Goal: Task Accomplishment & Management: Manage account settings

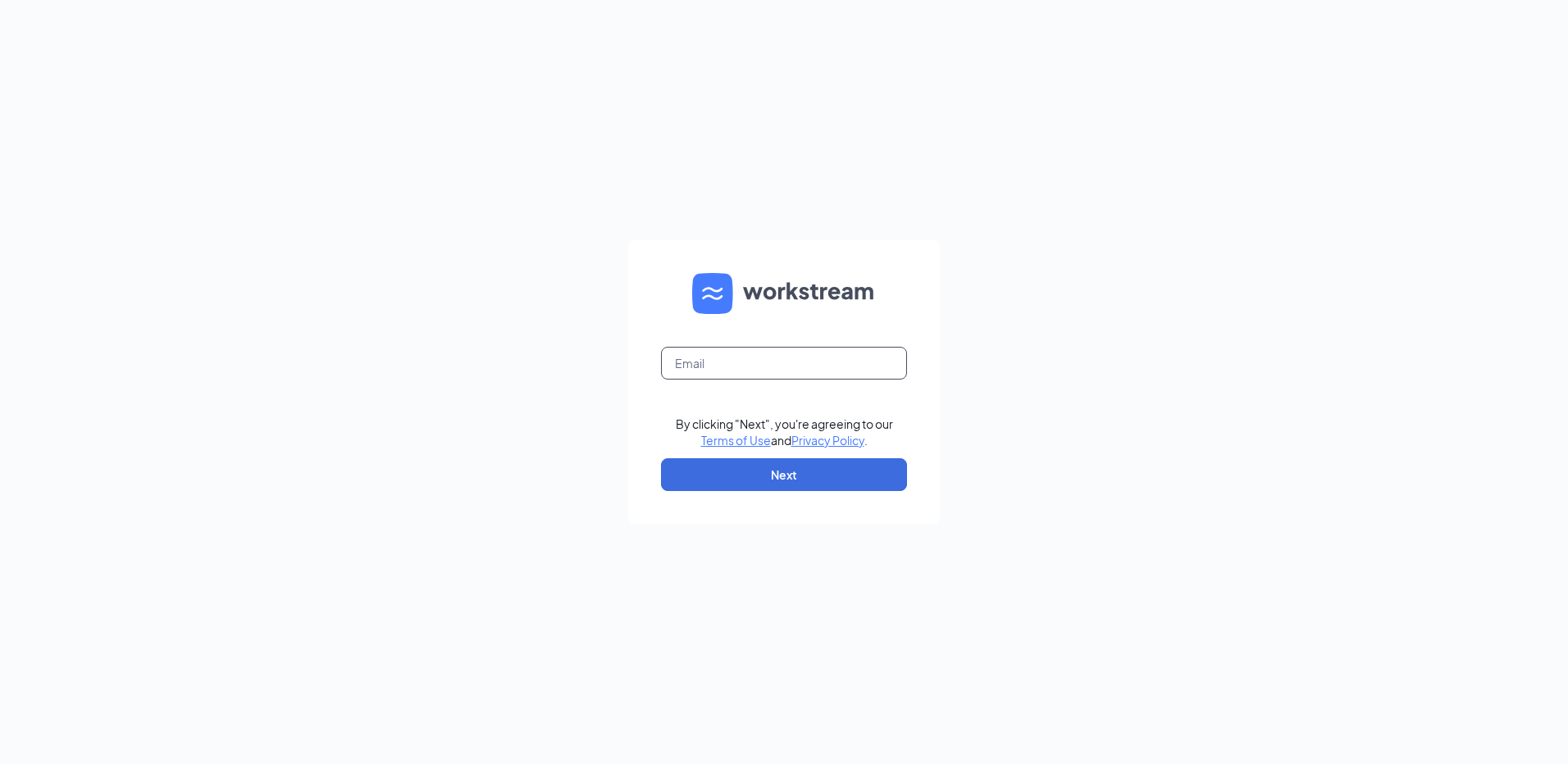
click at [742, 374] on input "text" at bounding box center [783, 364] width 246 height 33
click at [991, 367] on div "By clicking "Next", you're agreeing to our Terms of Use and Privacy Policy . Ne…" at bounding box center [784, 382] width 1568 height 764
drag, startPoint x: 789, startPoint y: 361, endPoint x: 799, endPoint y: 355, distance: 11.7
click at [796, 358] on input "text" at bounding box center [783, 364] width 246 height 33
type input "gmahaase@hotmail.com"
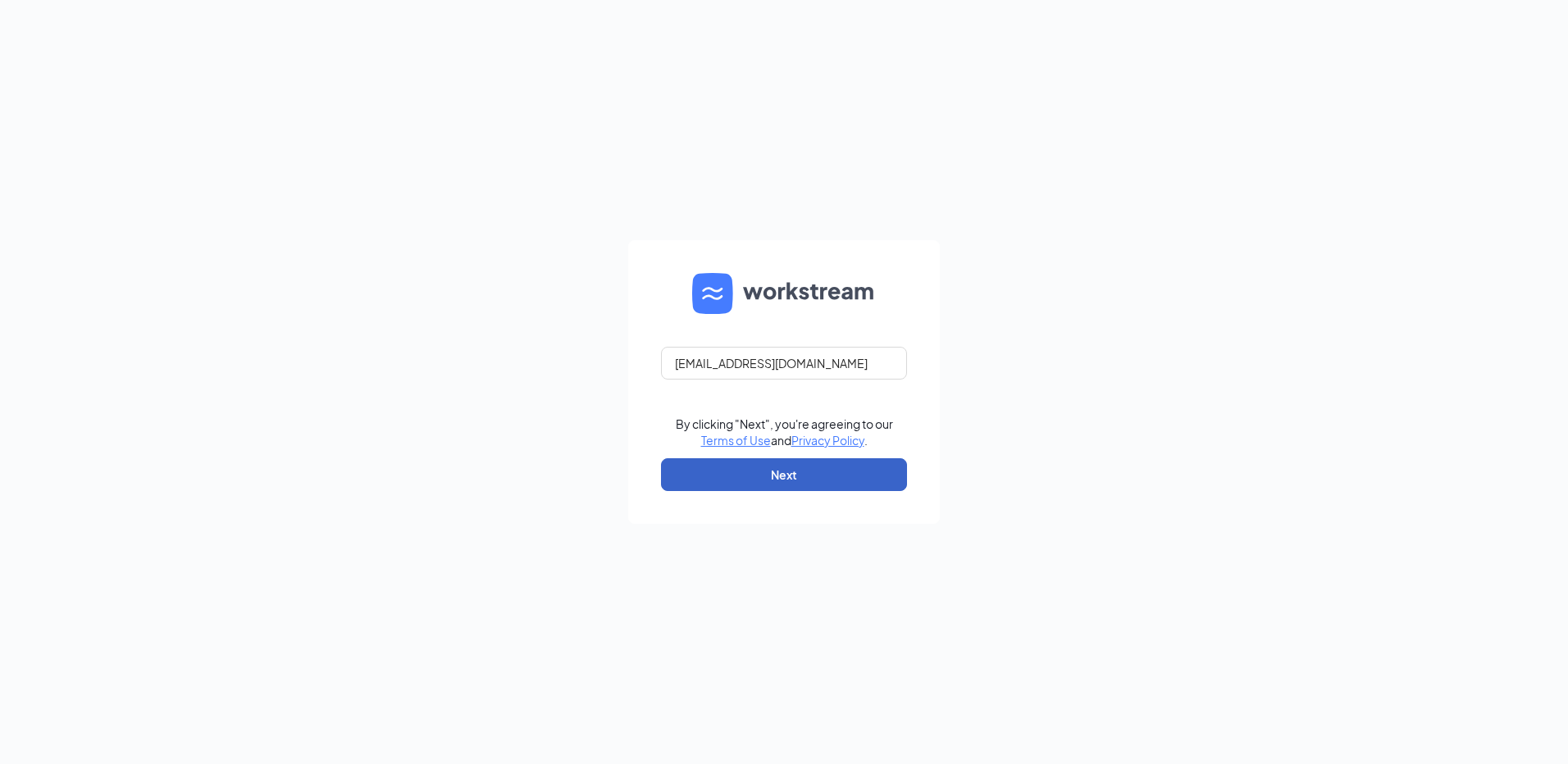
click at [748, 481] on button "Next" at bounding box center [783, 475] width 246 height 33
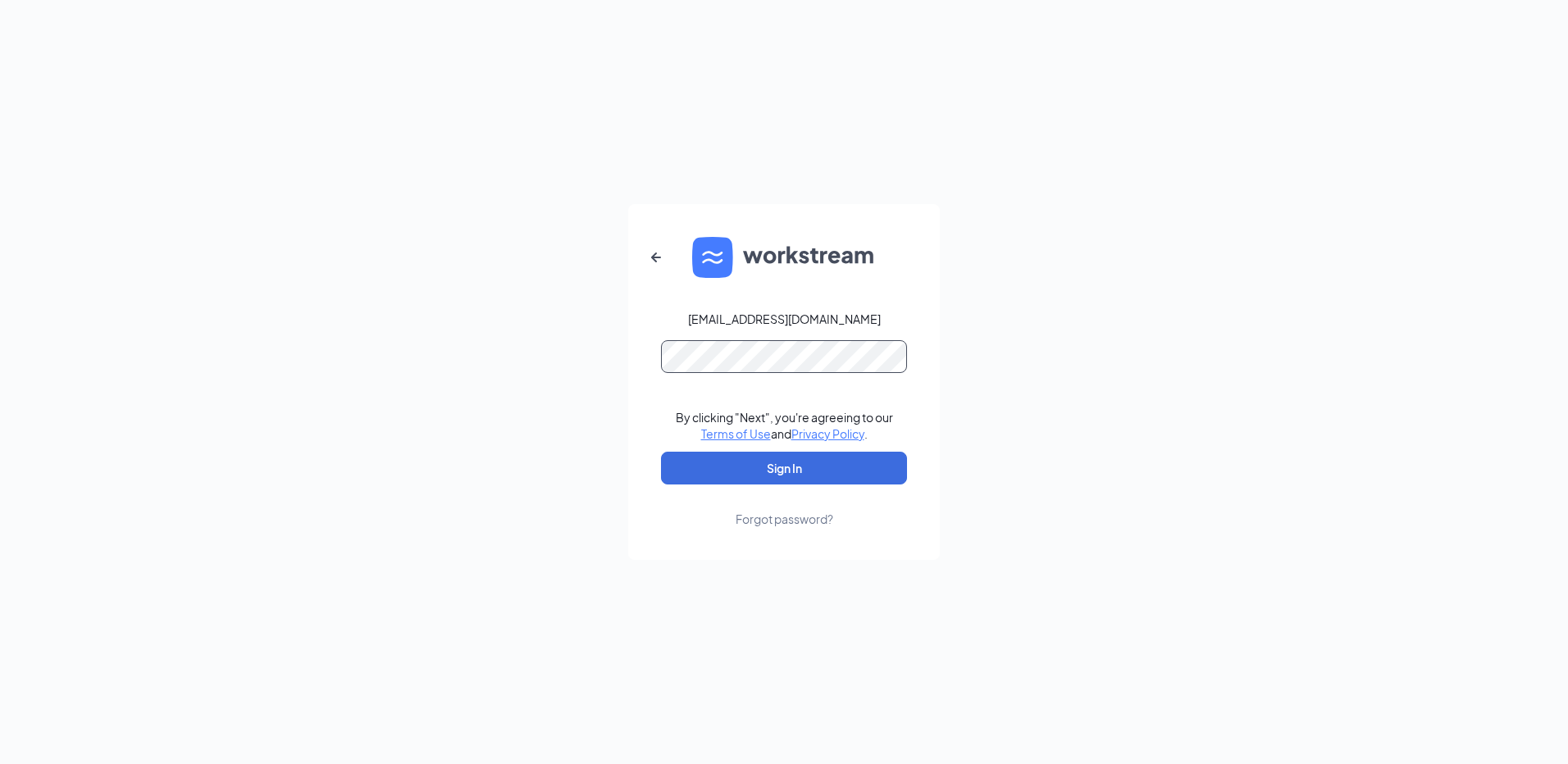
click at [661, 452] on button "Sign In" at bounding box center [783, 468] width 246 height 33
click at [772, 469] on button "Sign In" at bounding box center [783, 468] width 246 height 33
click at [636, 359] on form "gmahaase@hotmail.com Credential mismatches. By clicking "Next", you're agreeing…" at bounding box center [784, 381] width 312 height 355
click at [661, 452] on button "Sign In" at bounding box center [783, 468] width 246 height 33
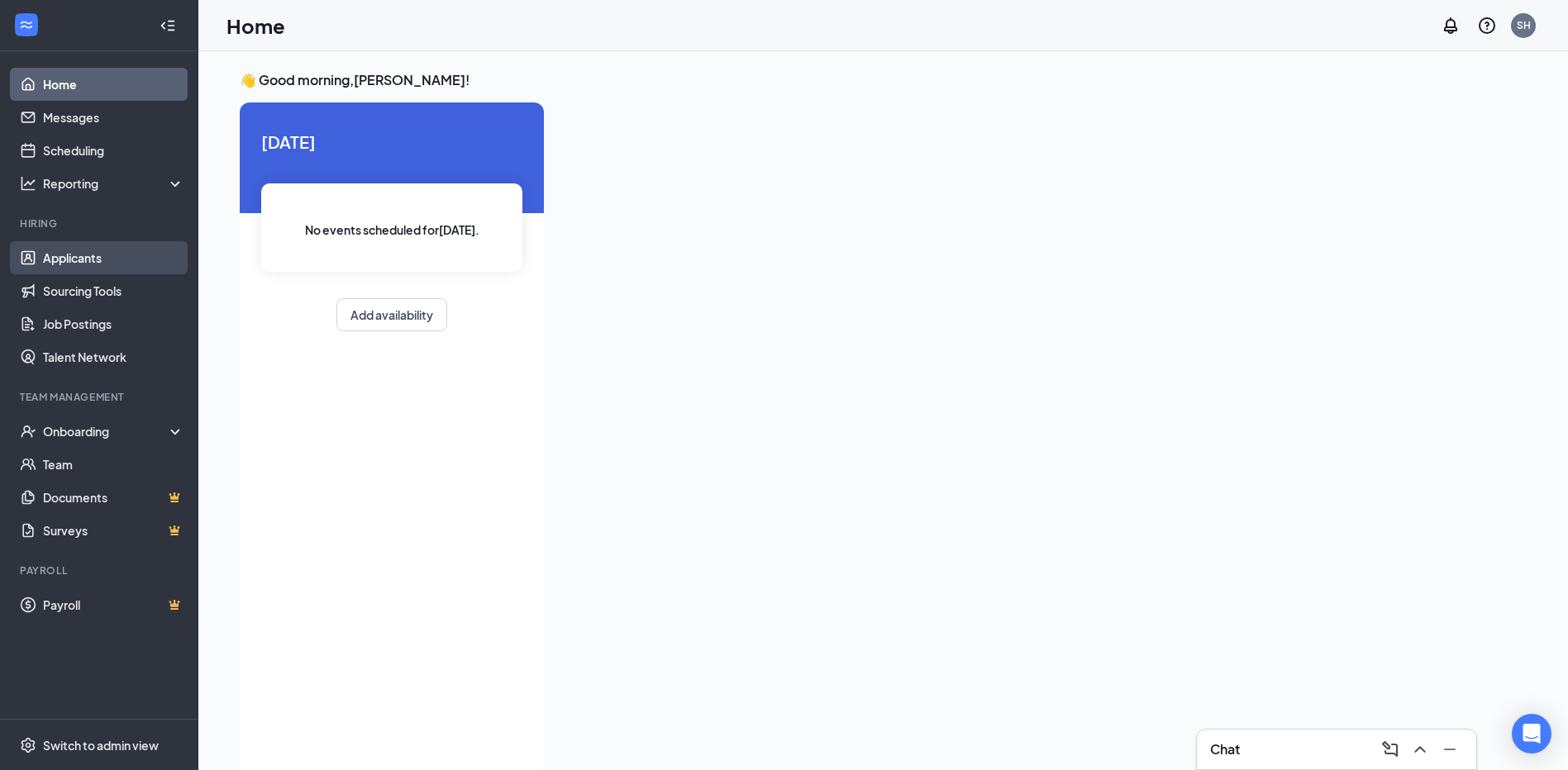
click at [101, 255] on link "Applicants" at bounding box center [113, 258] width 141 height 33
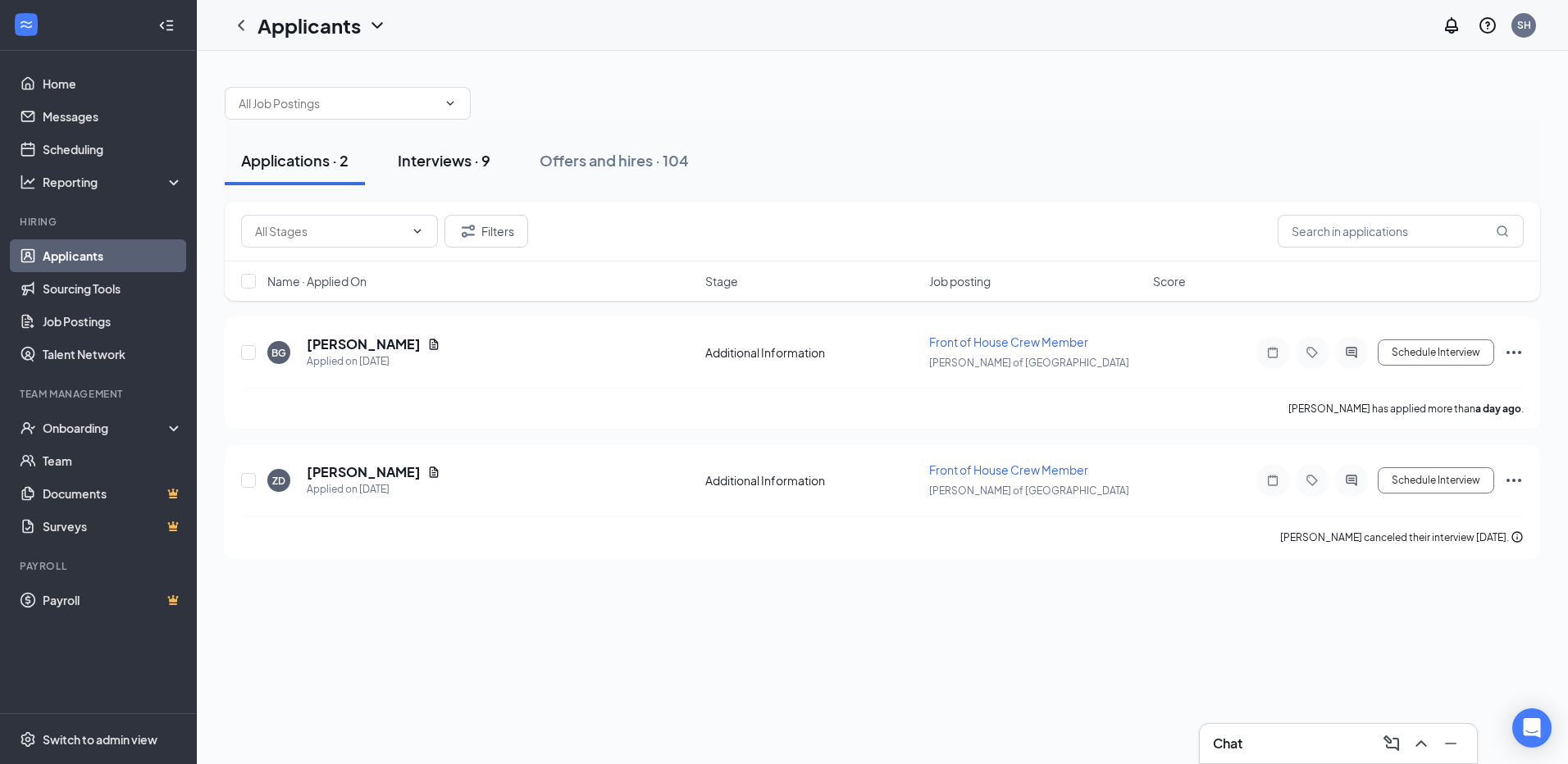
click at [469, 165] on div "Interviews · 9" at bounding box center [444, 160] width 93 height 21
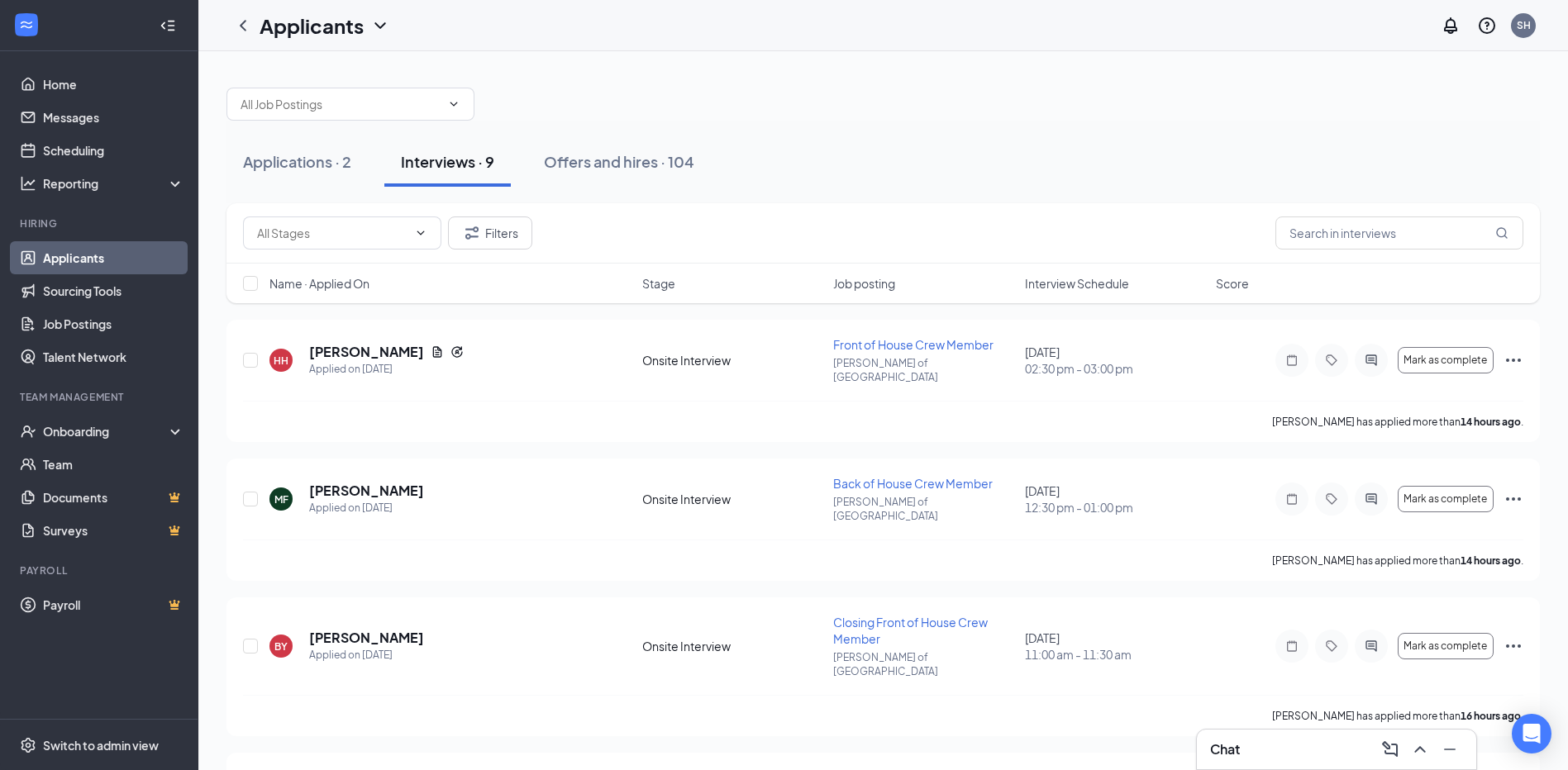
click at [1071, 282] on span "Interview Schedule" at bounding box center [1077, 283] width 104 height 17
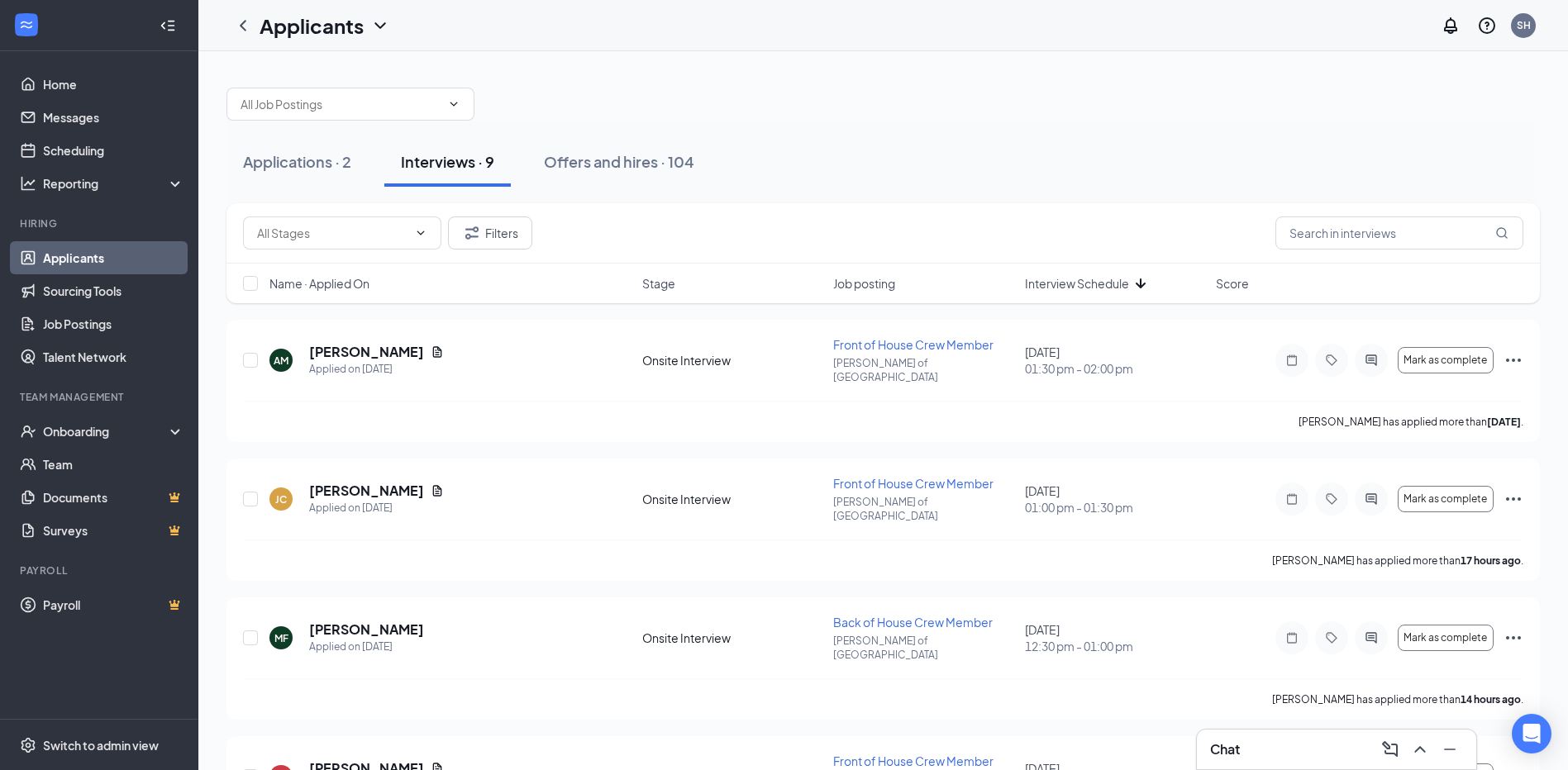
click at [1071, 282] on span "Interview Schedule" at bounding box center [1077, 283] width 104 height 17
click at [1512, 354] on icon "Ellipses" at bounding box center [1514, 360] width 20 height 20
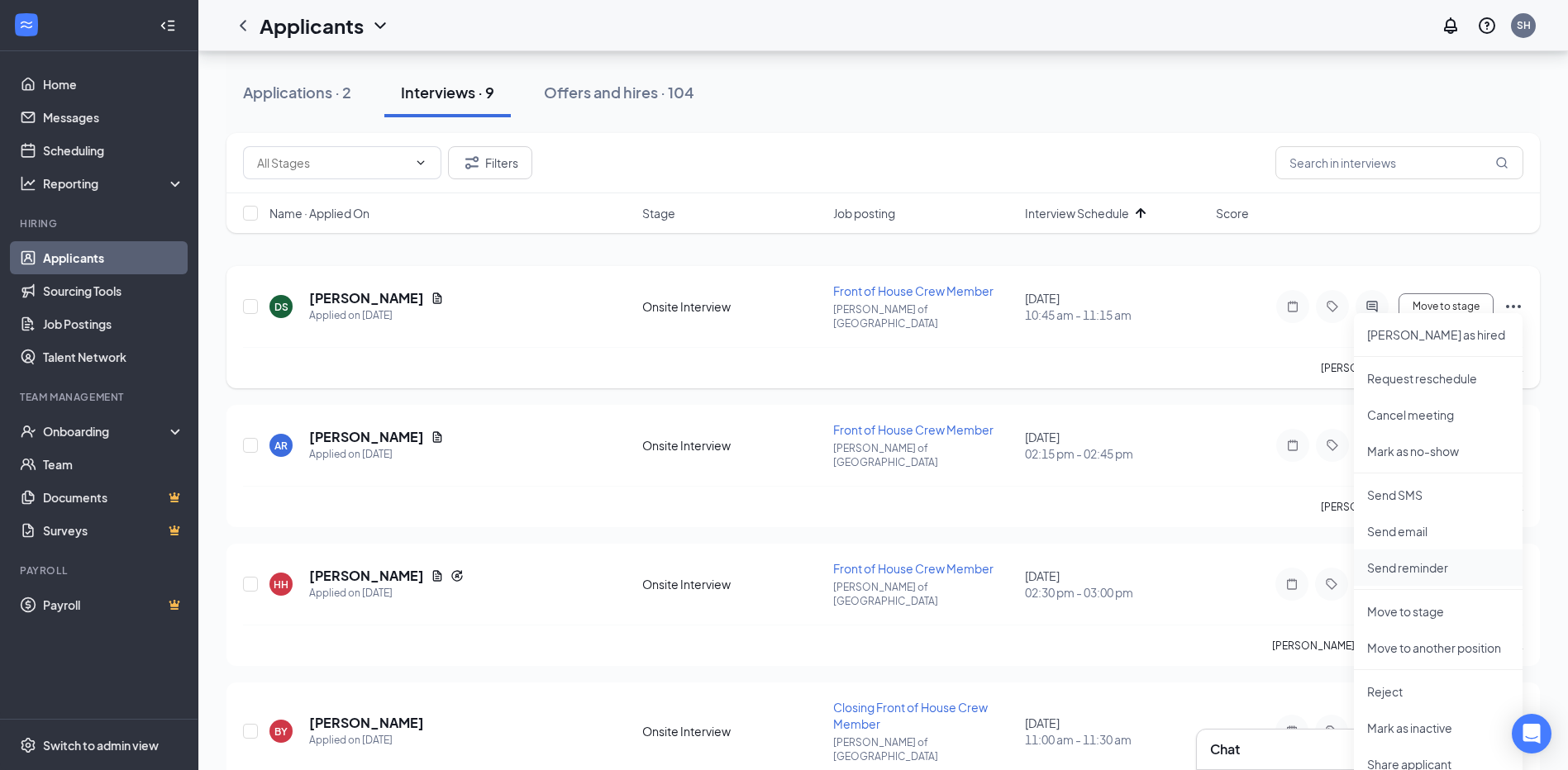
scroll to position [83, 0]
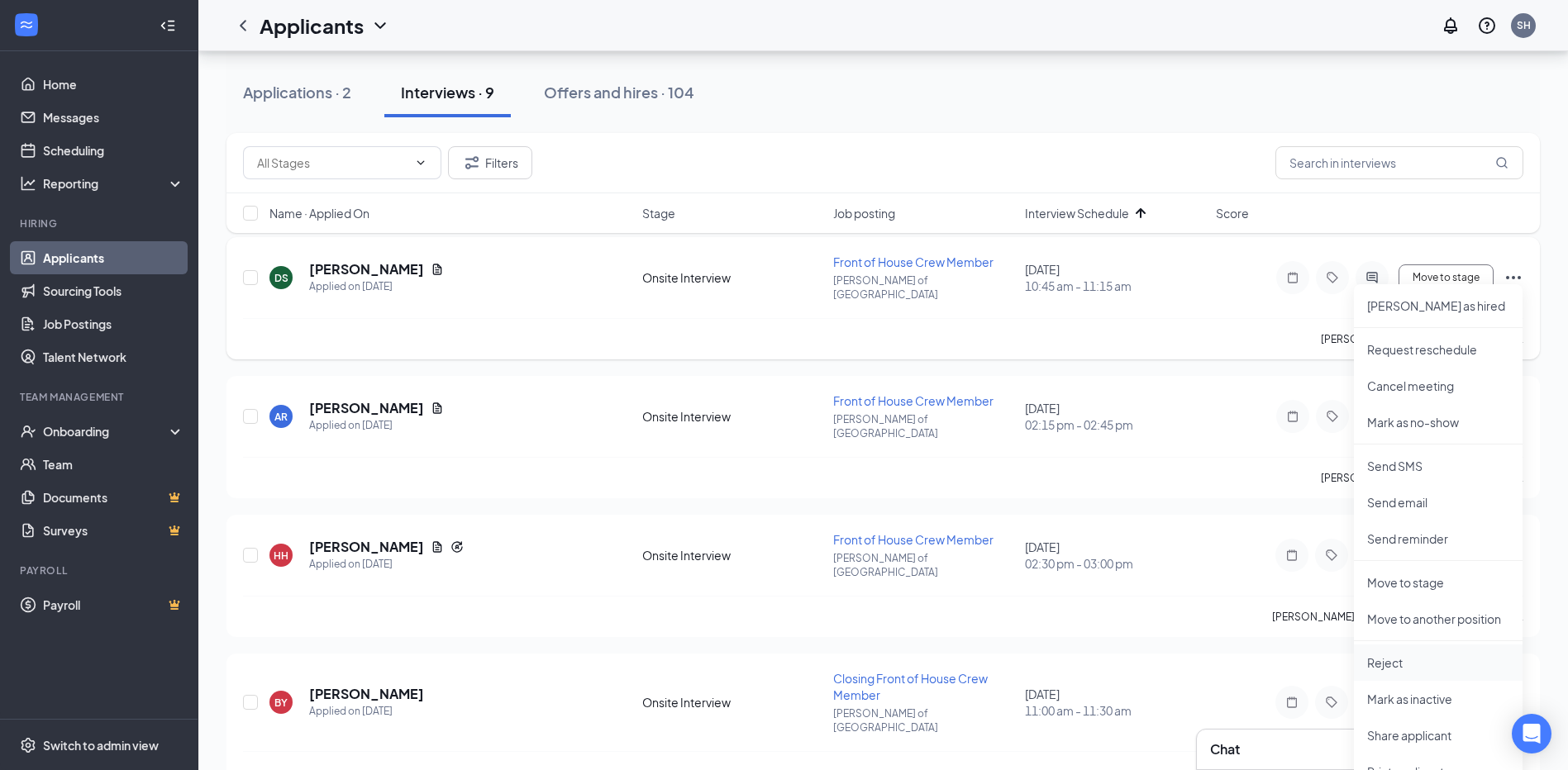
click at [1398, 670] on p "Reject" at bounding box center [1438, 663] width 142 height 17
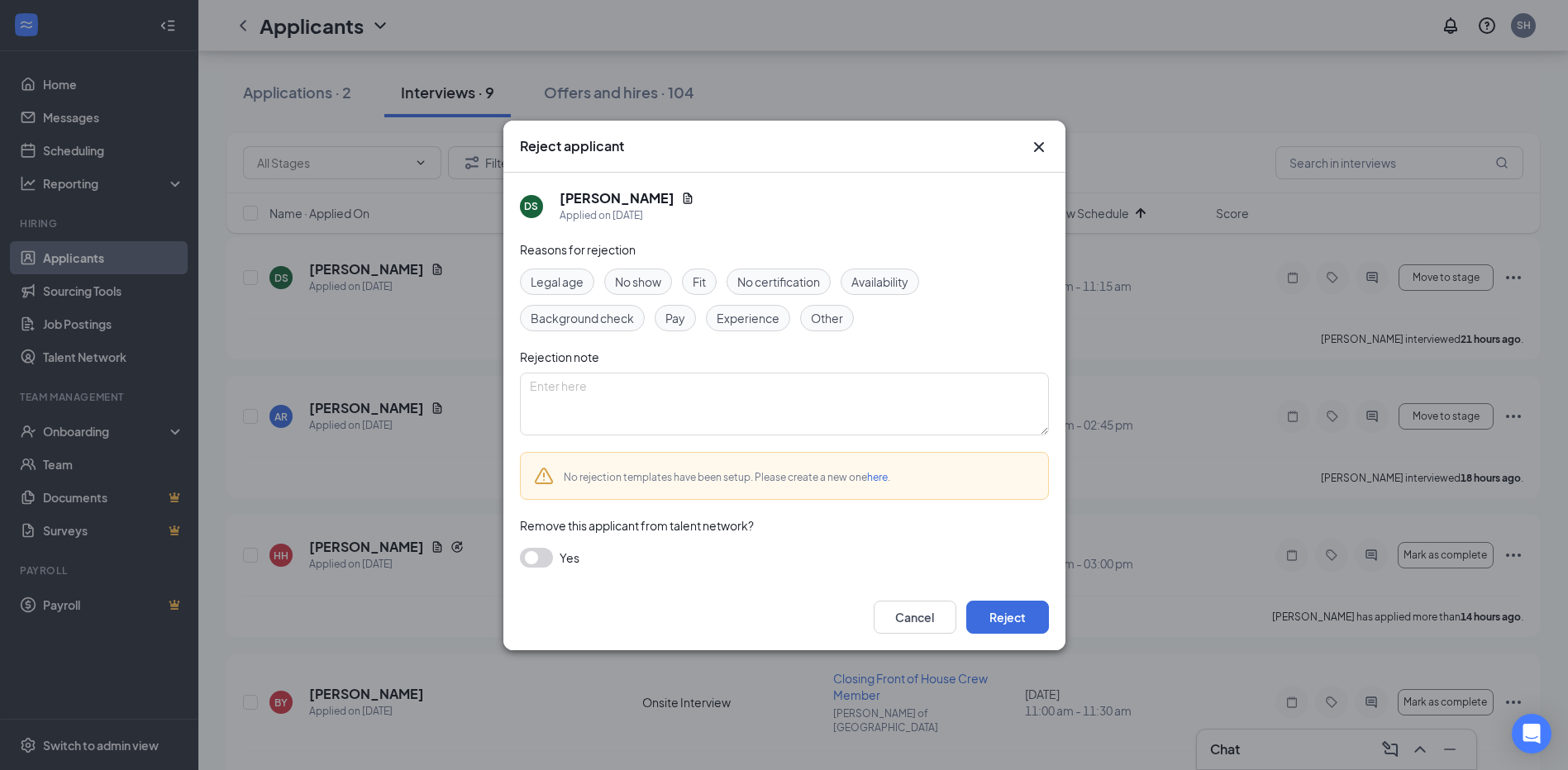
click at [696, 281] on span "Fit" at bounding box center [699, 281] width 13 height 18
click at [733, 399] on textarea at bounding box center [784, 403] width 529 height 63
type textarea "I just don't think she would work out"
click at [1030, 604] on button "Reject" at bounding box center [1007, 617] width 83 height 33
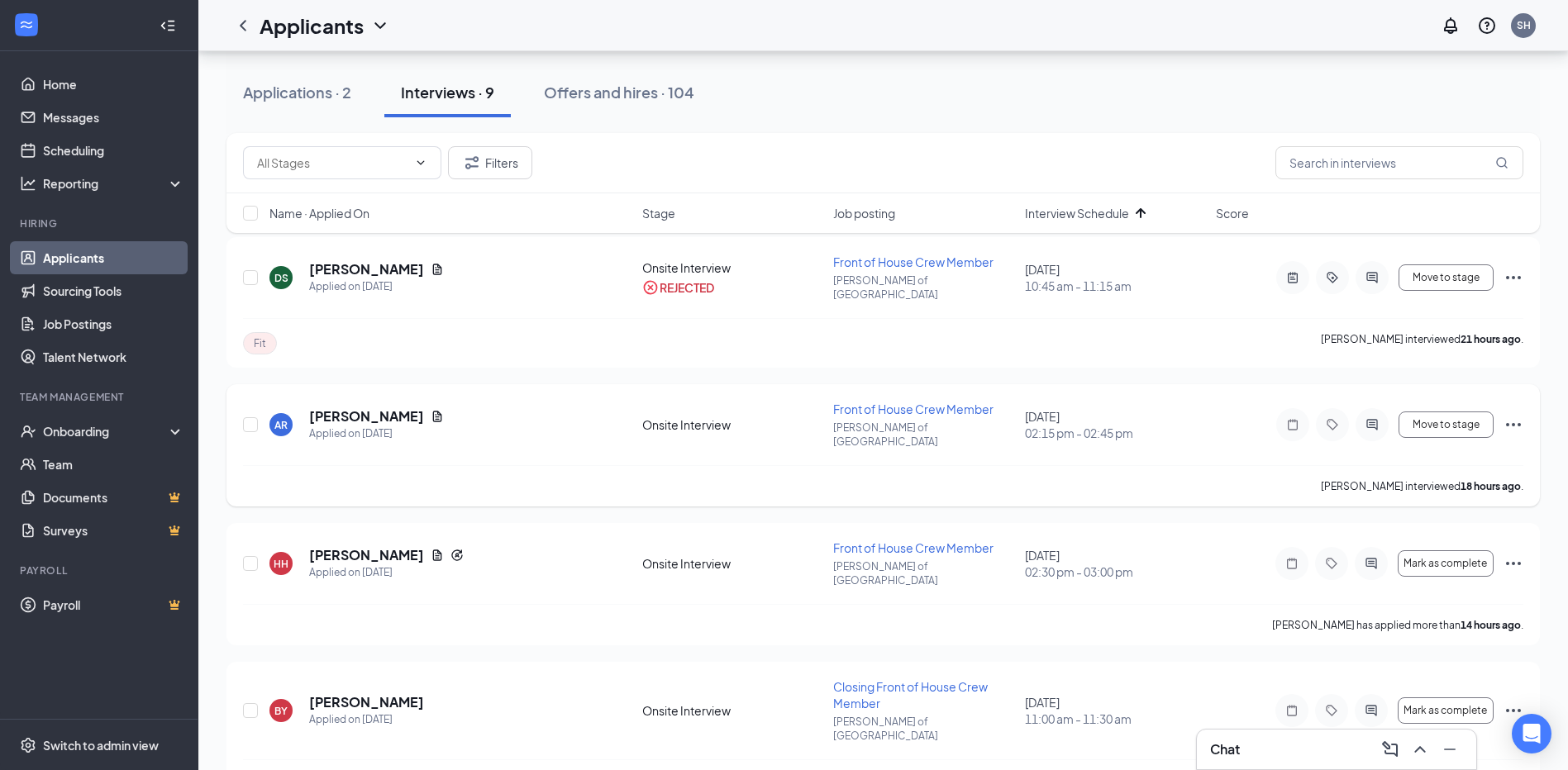
click at [1510, 415] on icon "Ellipses" at bounding box center [1514, 425] width 20 height 20
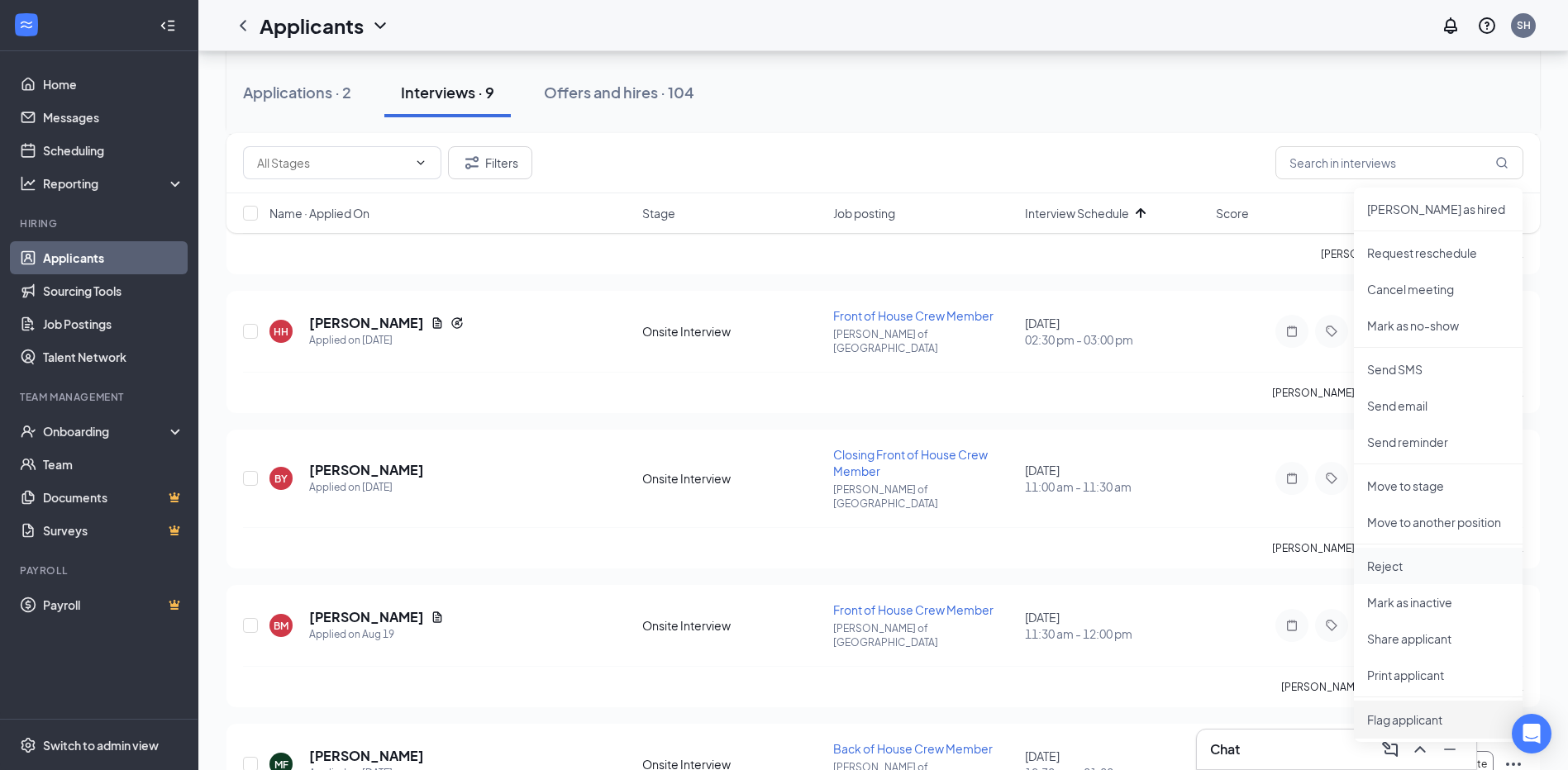
scroll to position [331, 0]
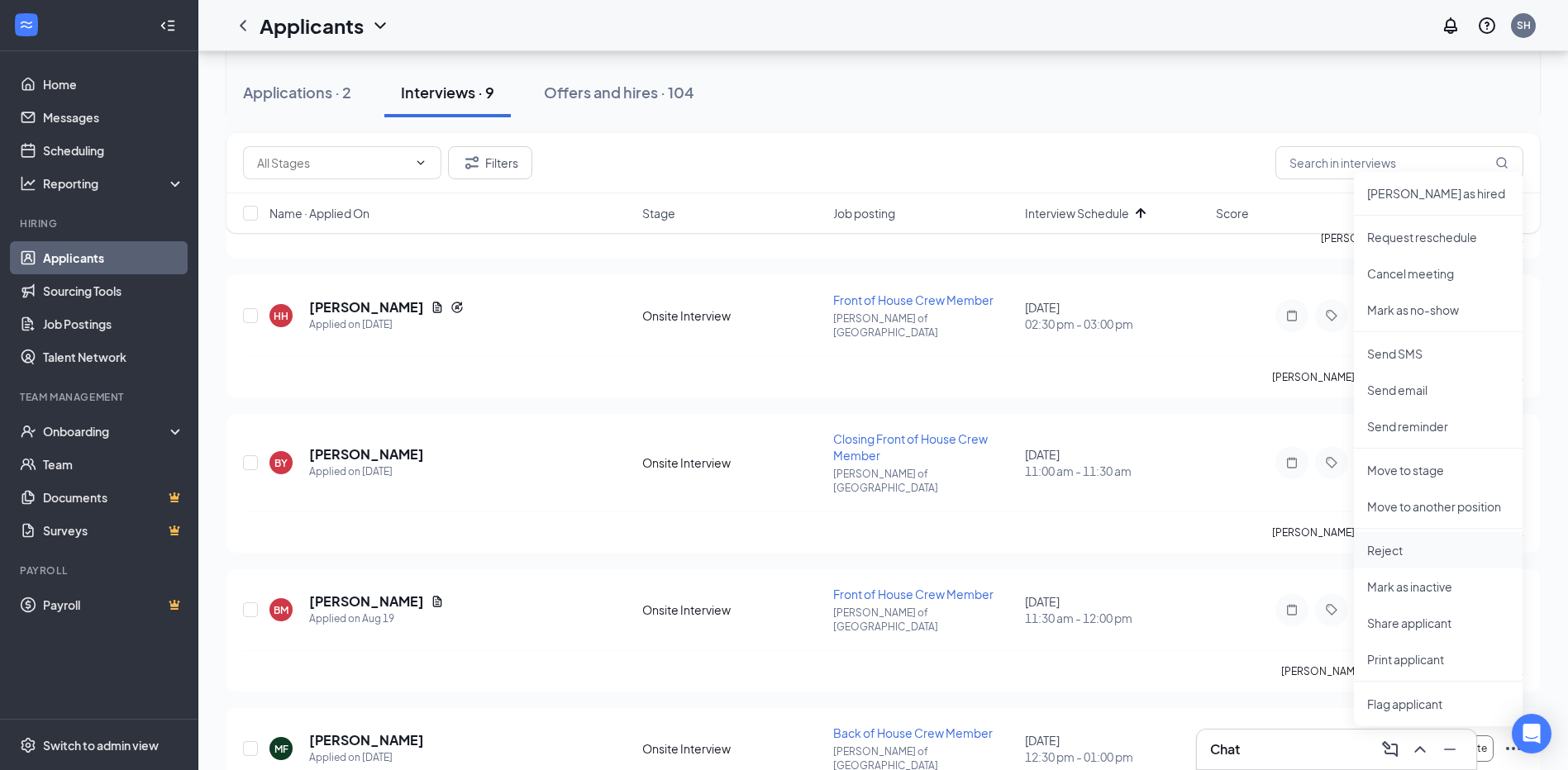
click at [1420, 553] on p "Reject" at bounding box center [1438, 550] width 142 height 17
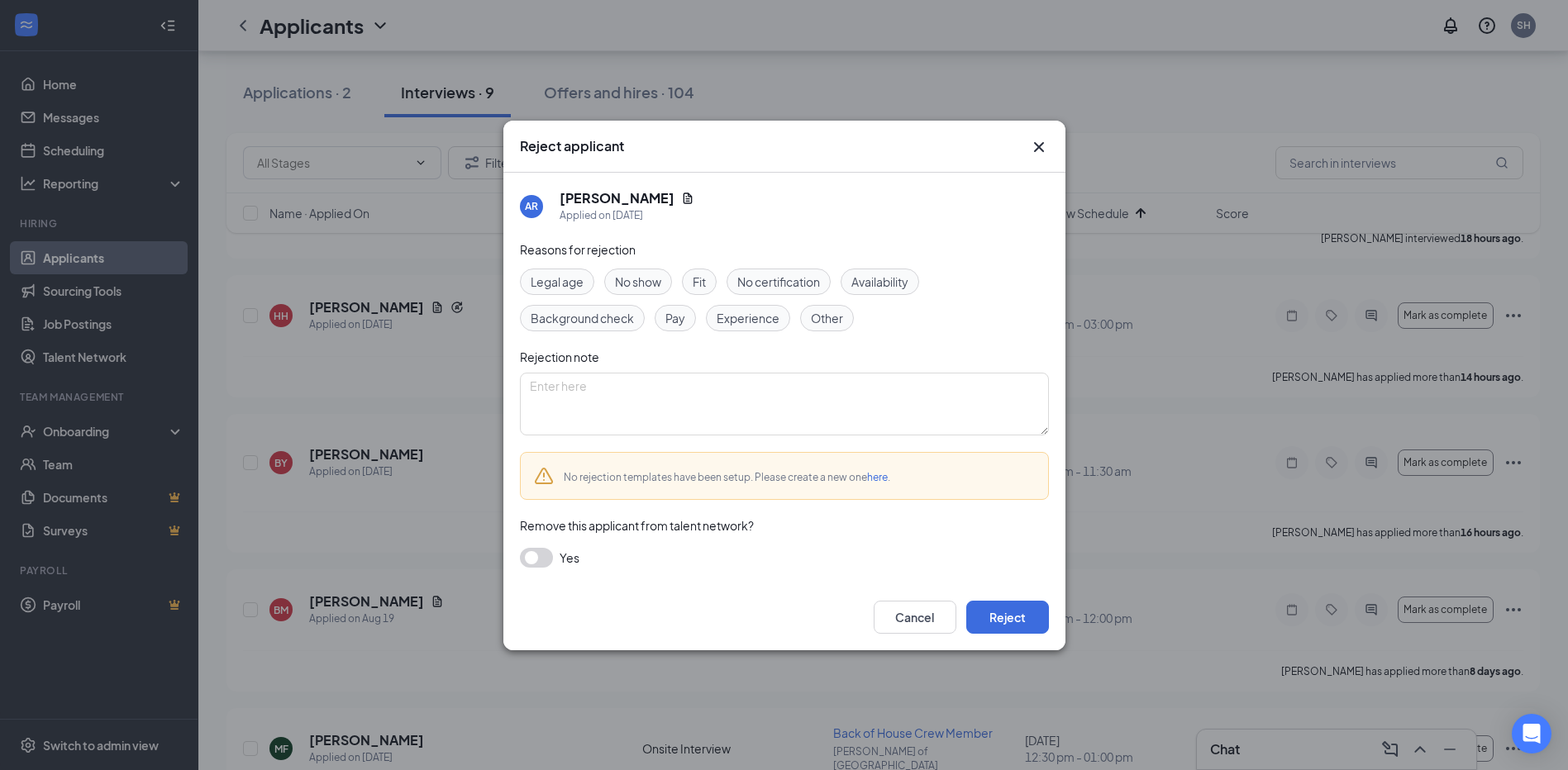
click at [697, 289] on span "Fit" at bounding box center [699, 281] width 13 height 18
click at [870, 281] on span "Availability" at bounding box center [880, 281] width 57 height 18
drag, startPoint x: 809, startPoint y: 409, endPoint x: 812, endPoint y: 398, distance: 11.4
click at [810, 398] on textarea at bounding box center [784, 403] width 529 height 63
type textarea "Wanted every other weekend off, and didn't have that great of availability"
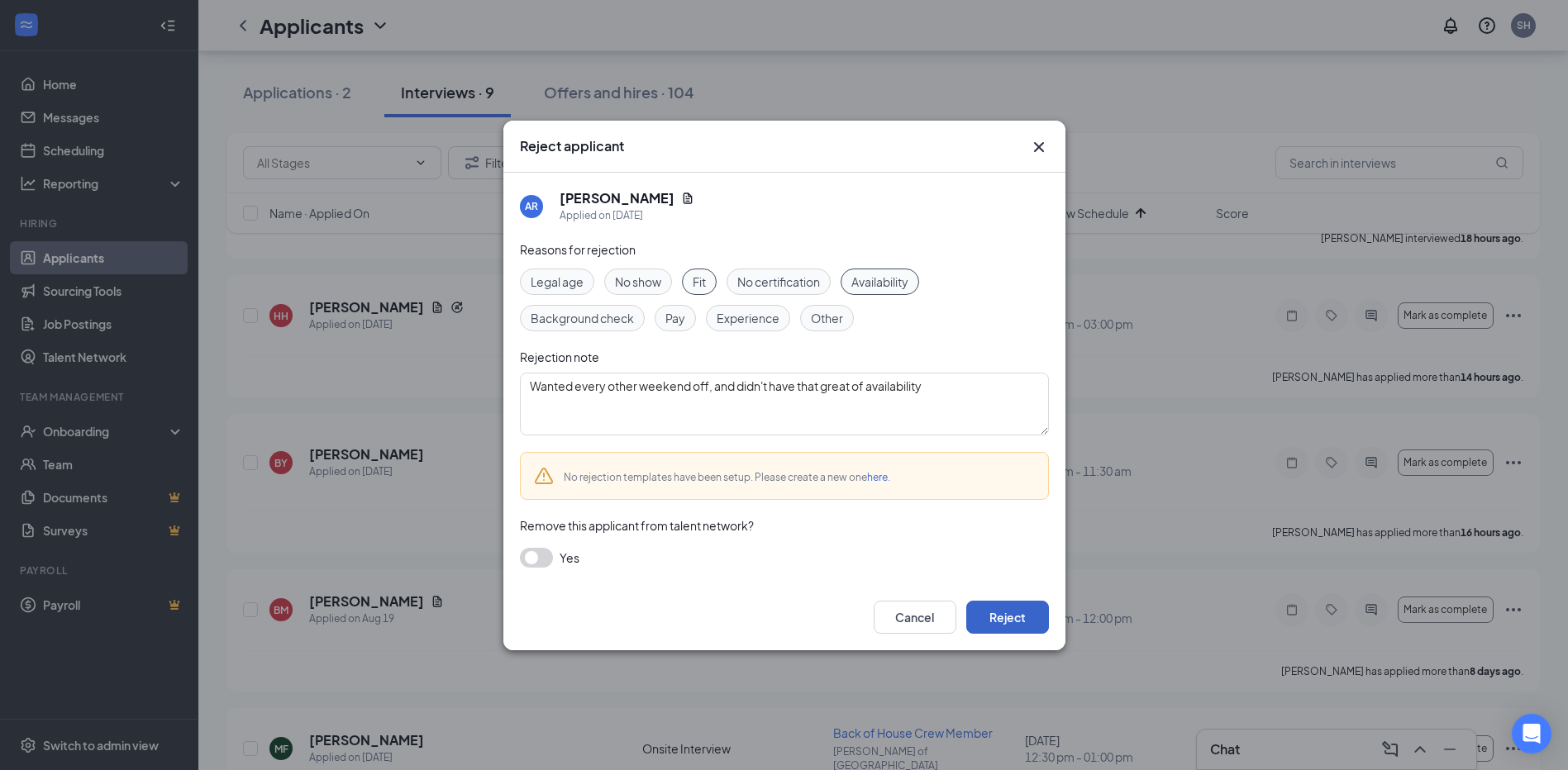
click at [996, 613] on button "Reject" at bounding box center [1007, 617] width 83 height 33
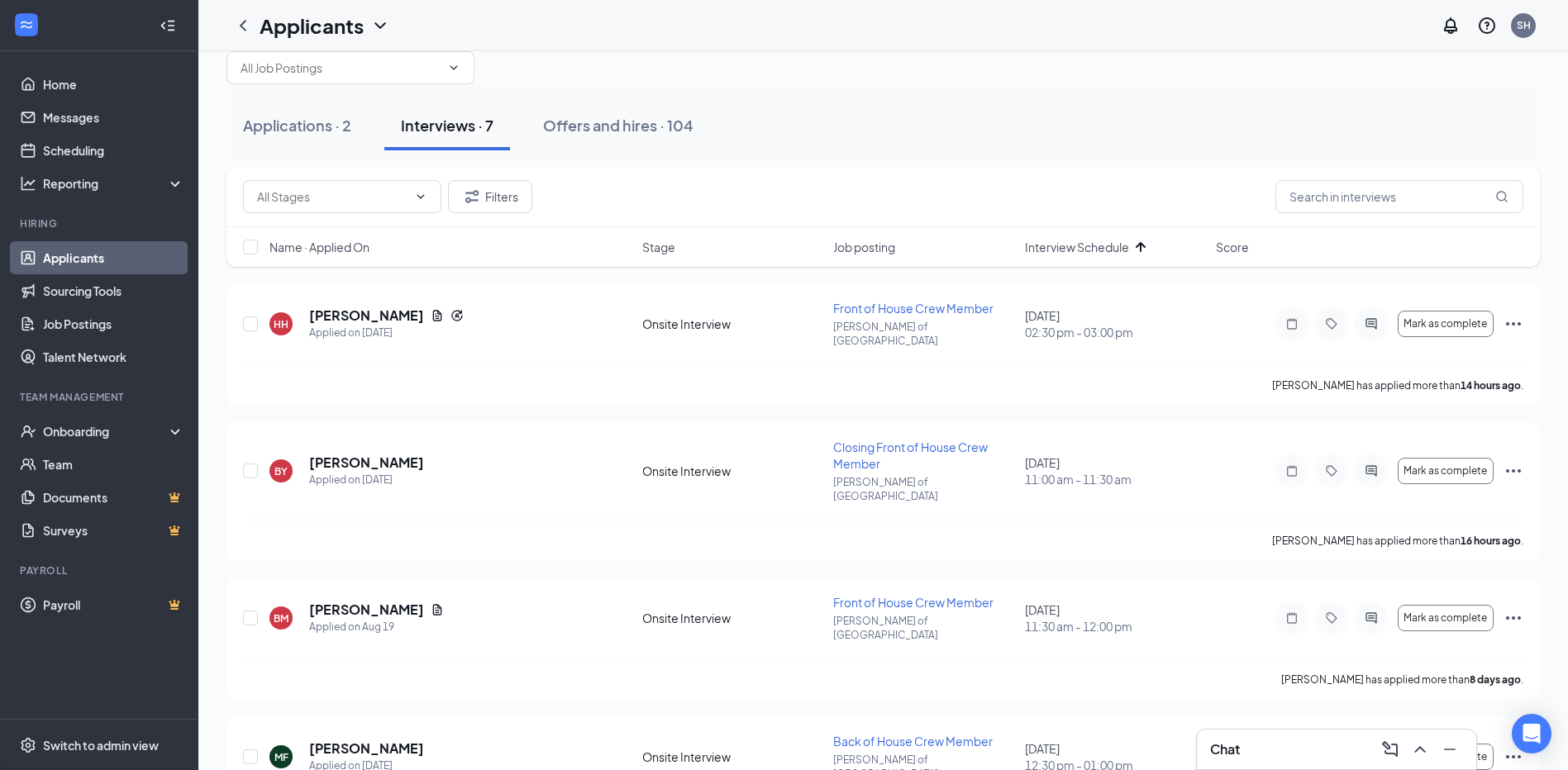
scroll to position [0, 0]
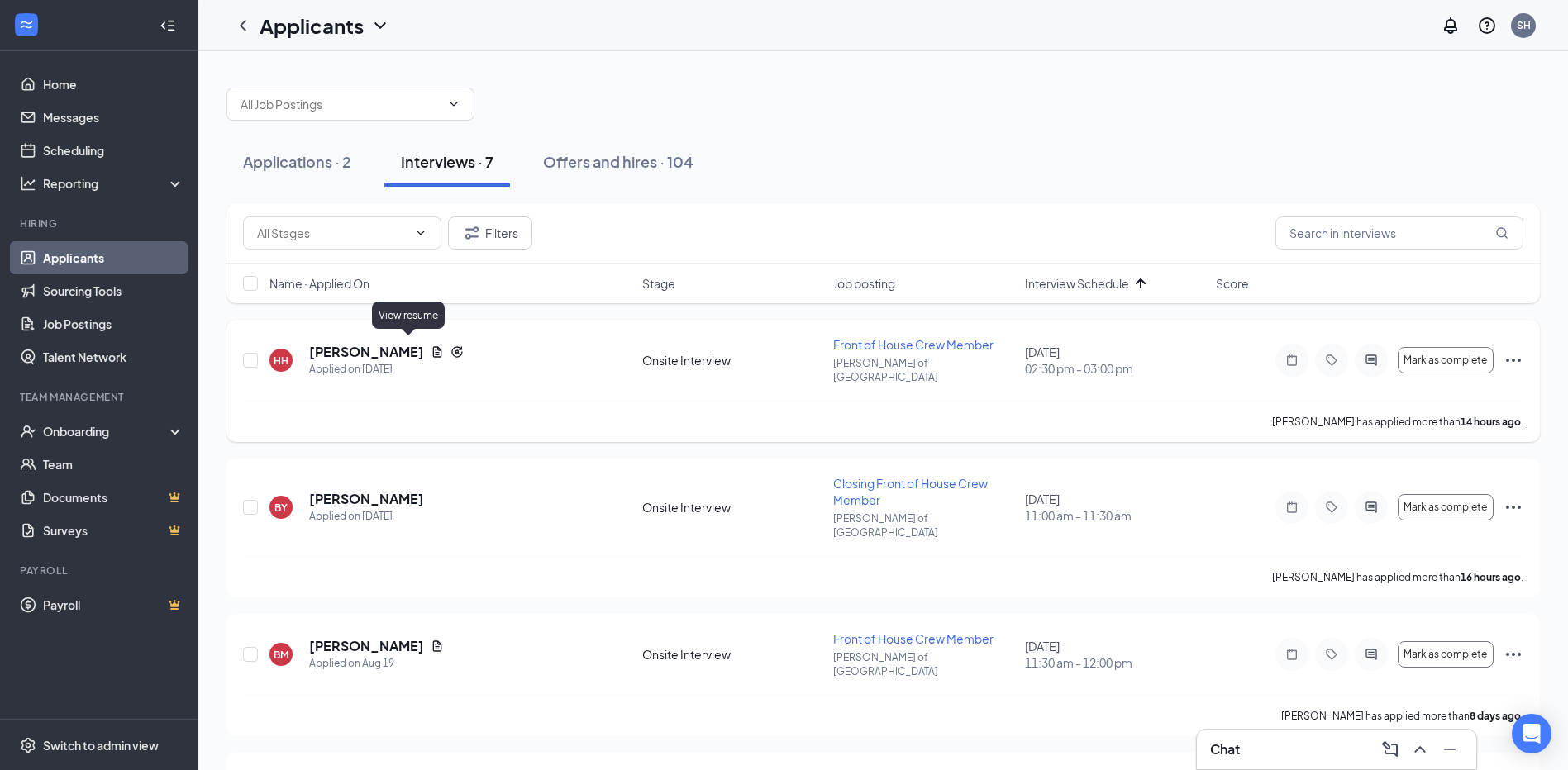
click at [433, 347] on icon "Document" at bounding box center [437, 352] width 9 height 11
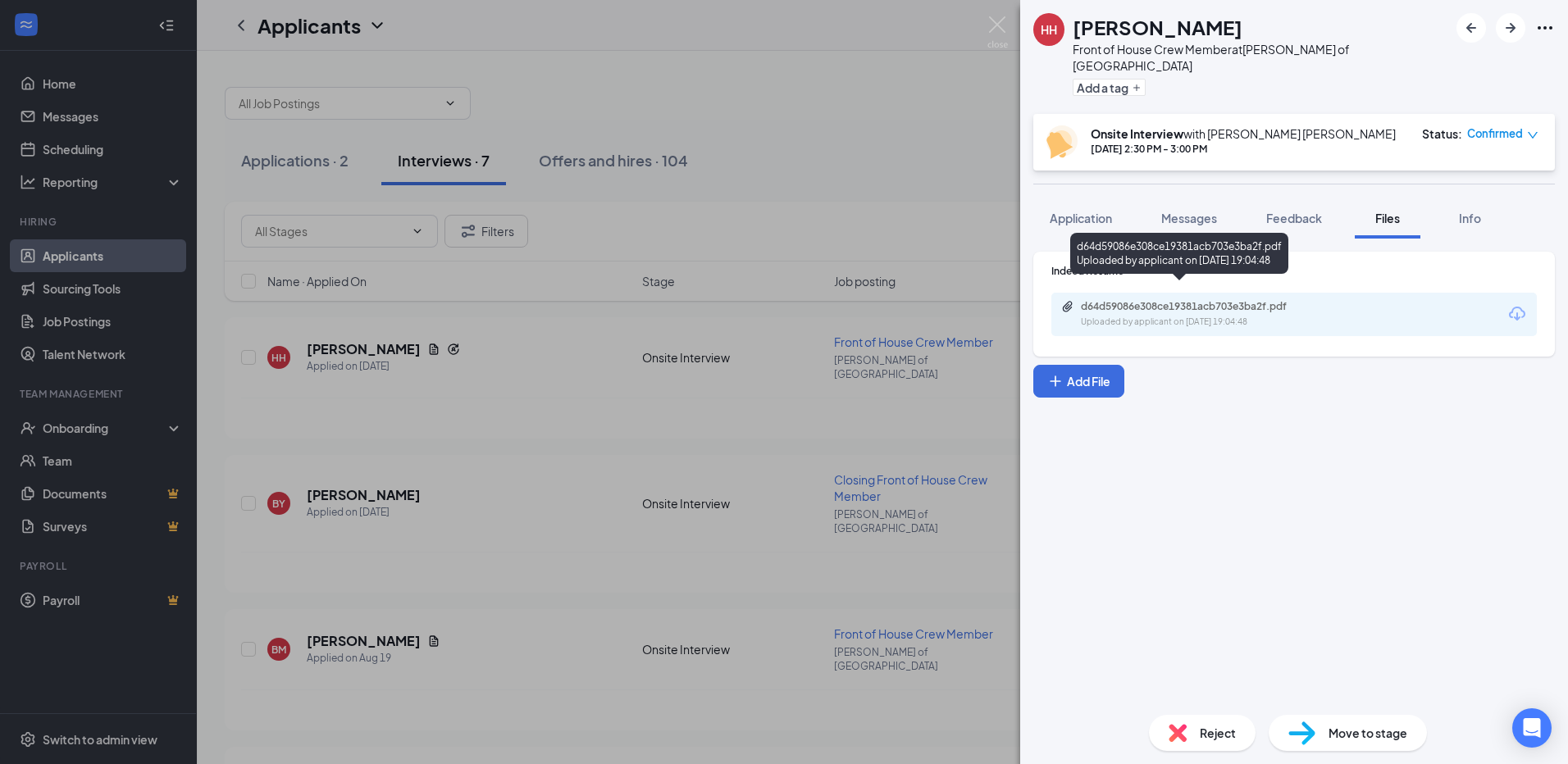
click at [1196, 316] on div "Uploaded by applicant on [DATE] 19:04:48" at bounding box center [1203, 322] width 246 height 13
click at [1001, 24] on img at bounding box center [997, 32] width 21 height 32
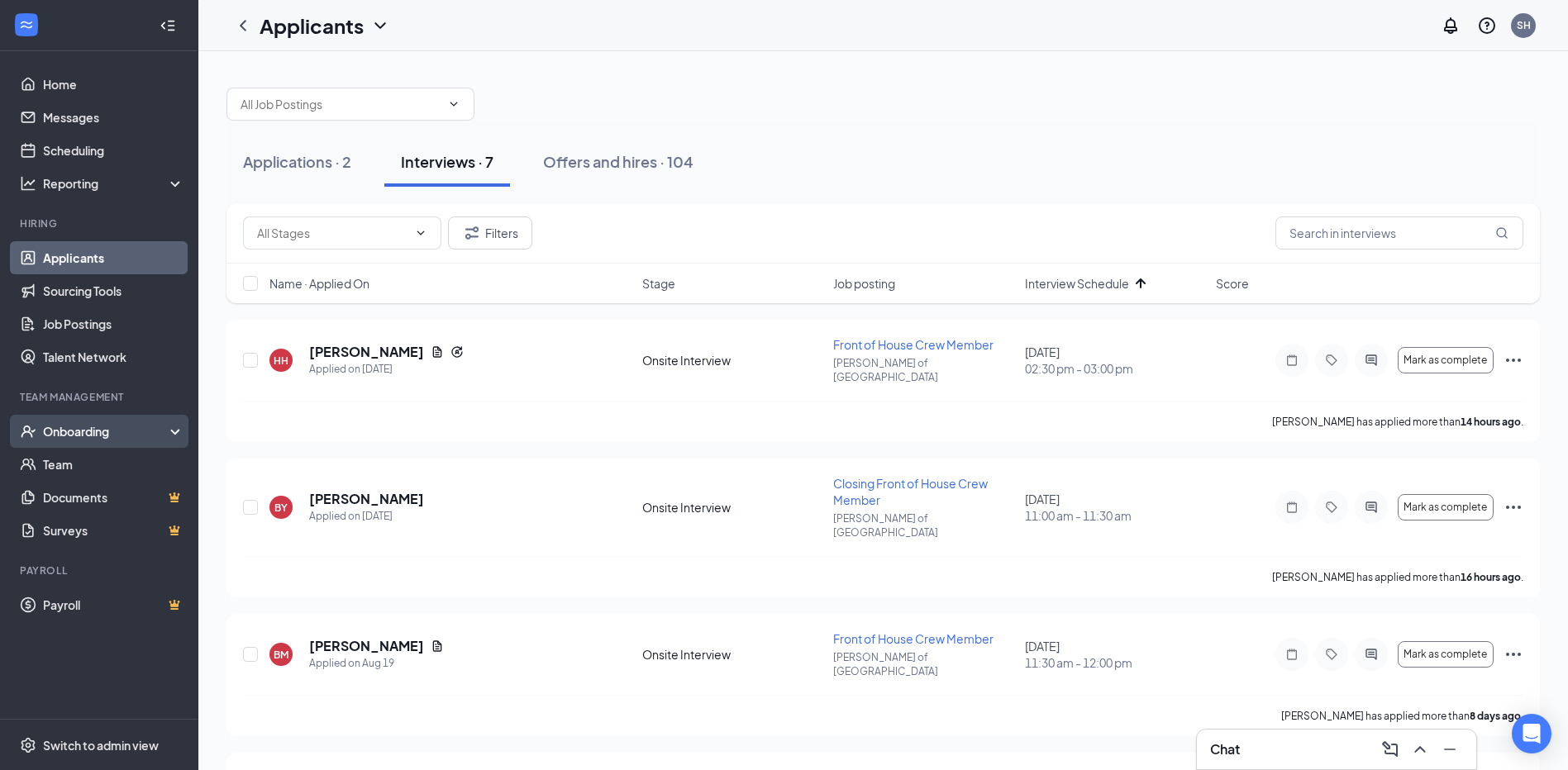
click at [107, 429] on div "Onboarding" at bounding box center [106, 432] width 127 height 17
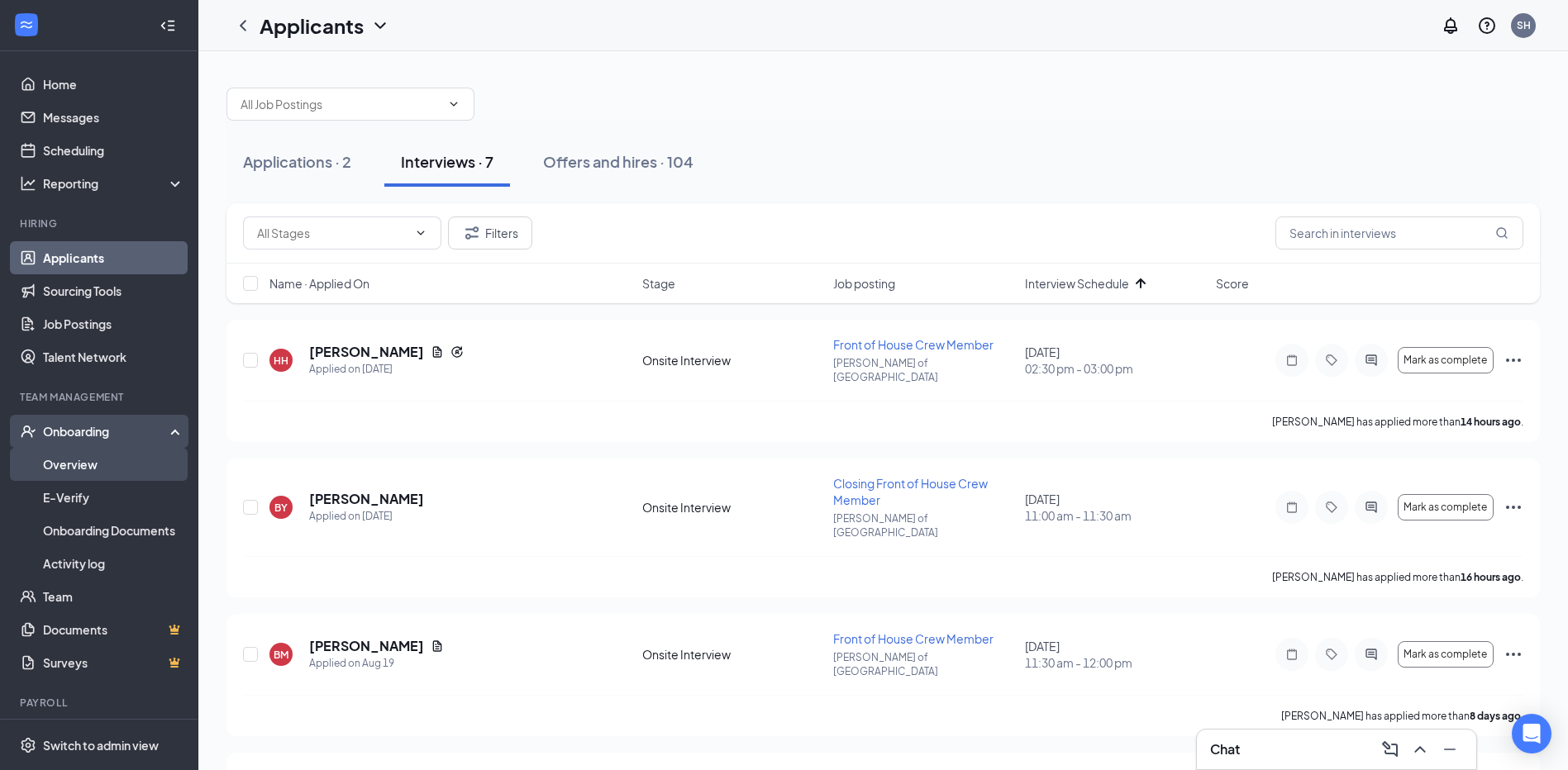
click at [113, 460] on link "Overview" at bounding box center [113, 464] width 141 height 33
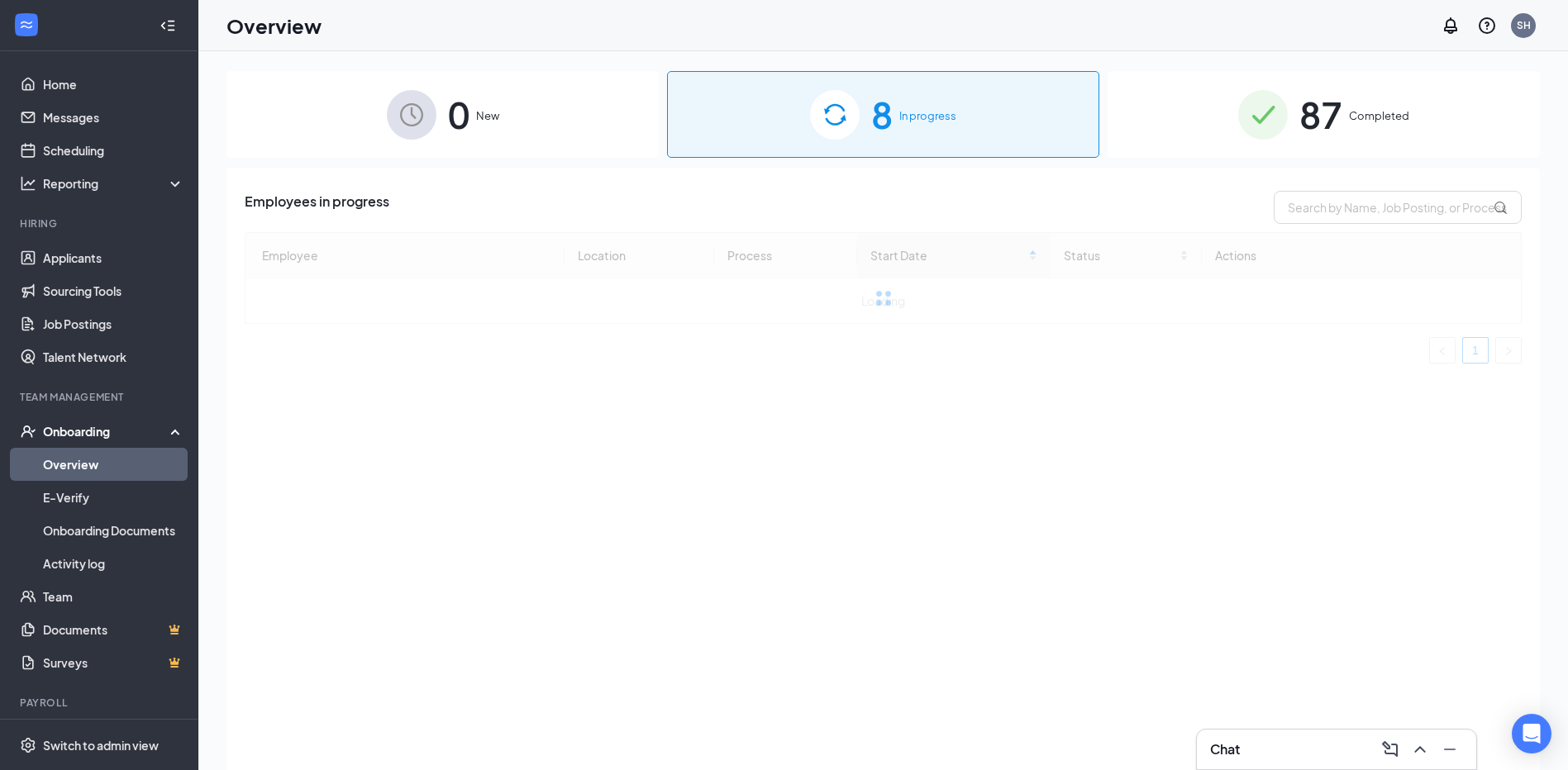
click at [885, 119] on span "8" at bounding box center [882, 114] width 22 height 57
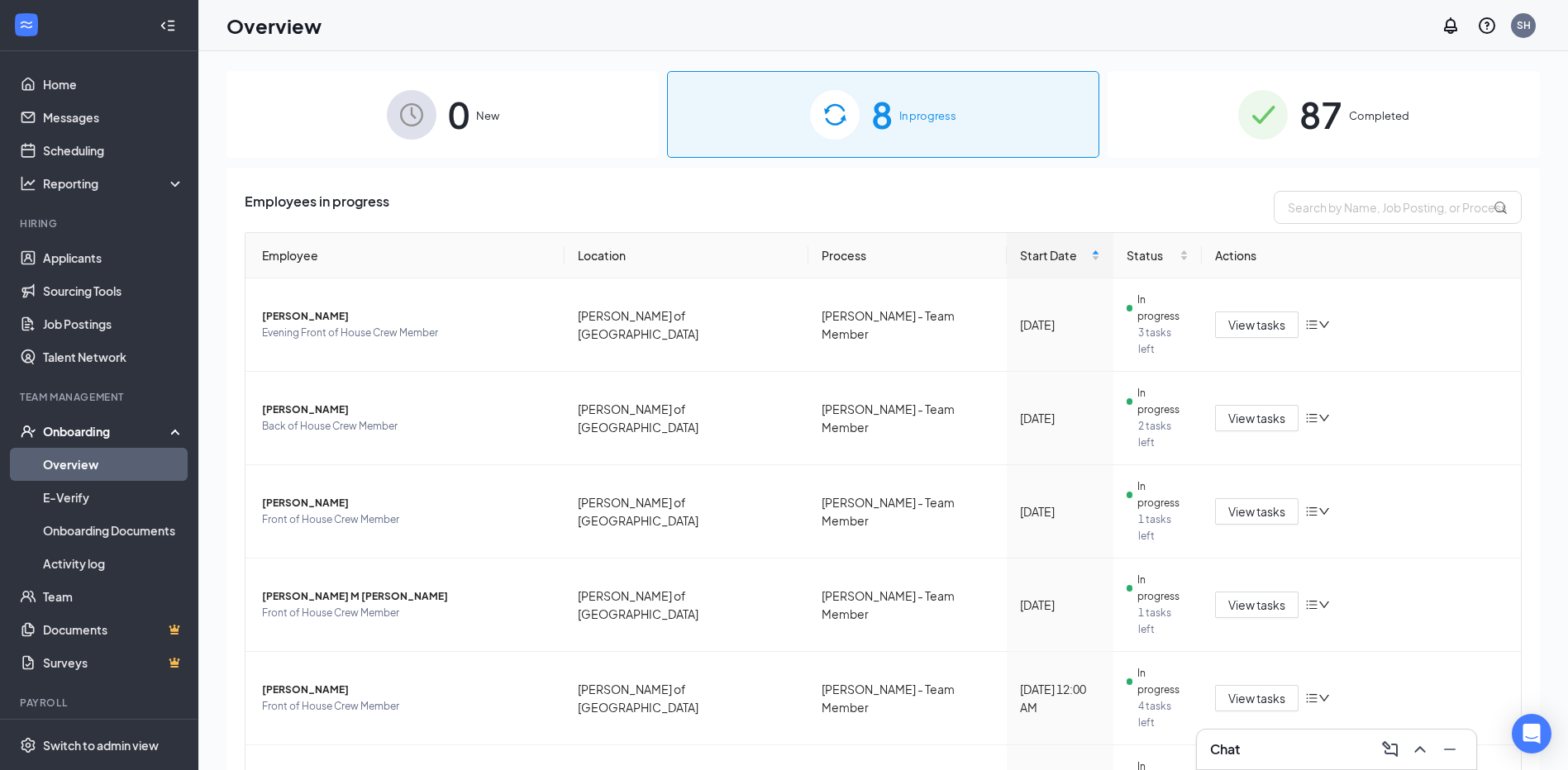
click at [1300, 752] on div "Chat" at bounding box center [1336, 750] width 253 height 27
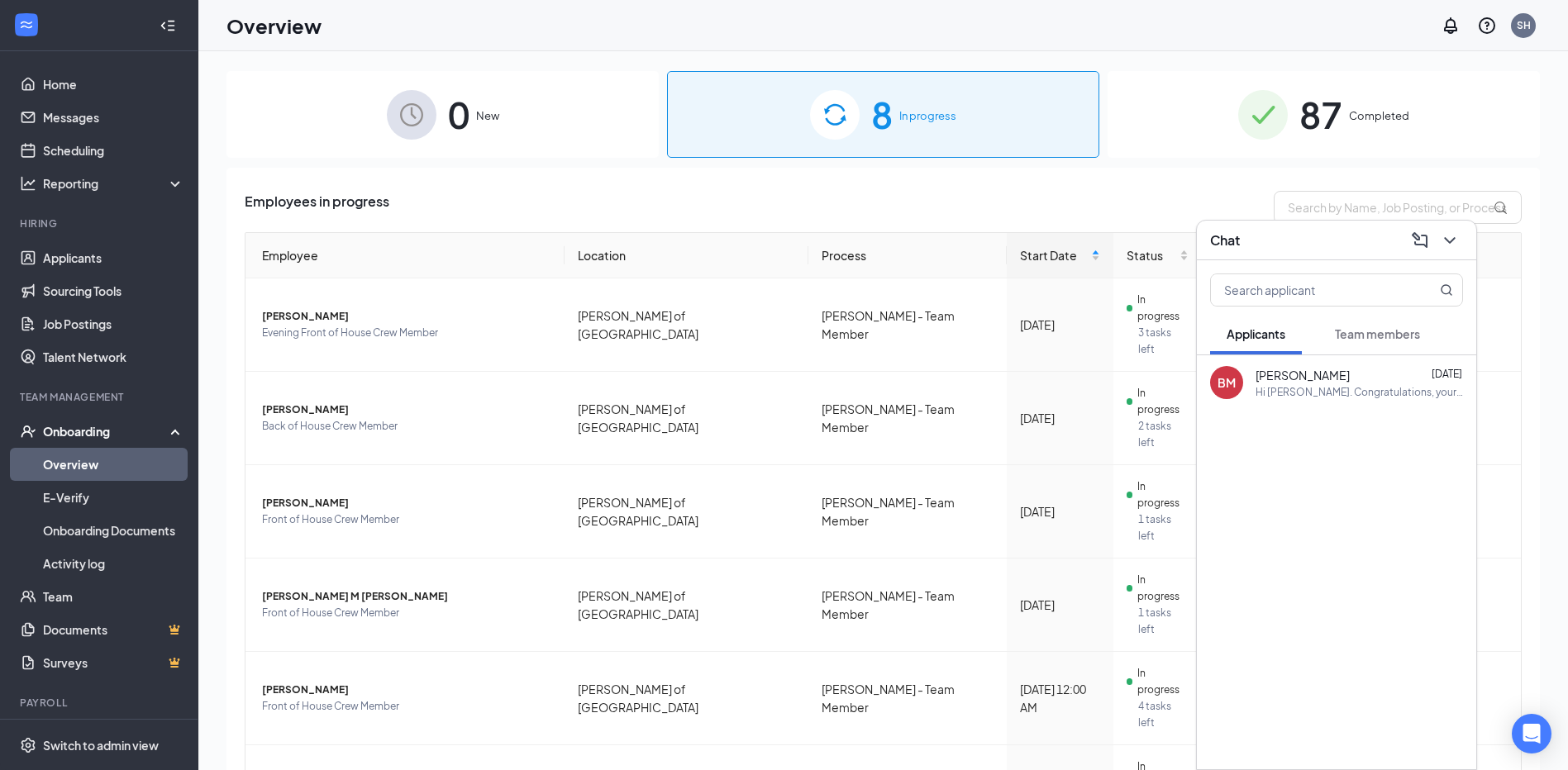
click at [1383, 389] on div "Hi [PERSON_NAME]. Congratulations, your meeting with [PERSON_NAME] for Front of…" at bounding box center [1359, 392] width 207 height 14
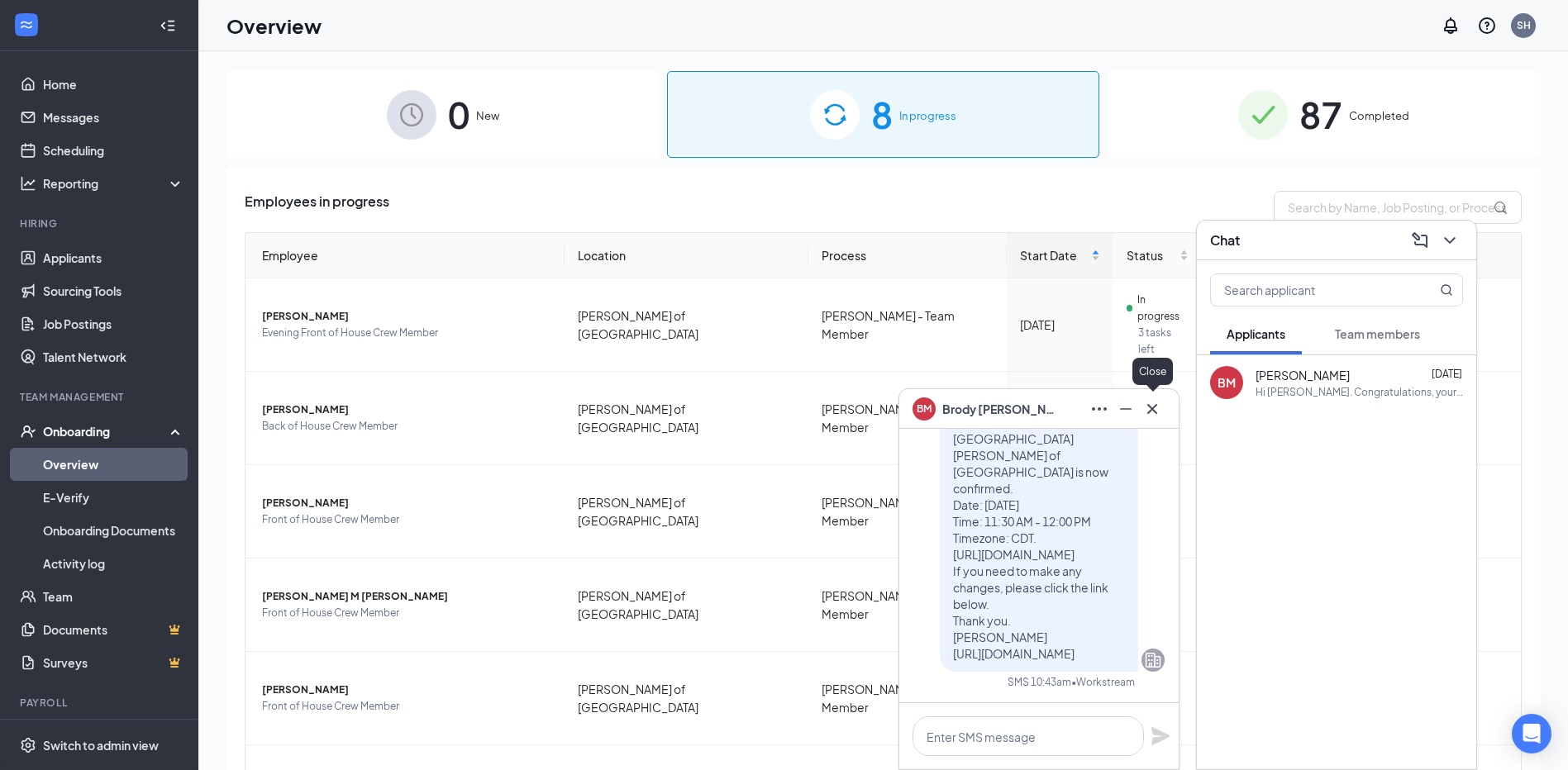
click at [1146, 399] on icon "Cross" at bounding box center [1152, 409] width 20 height 20
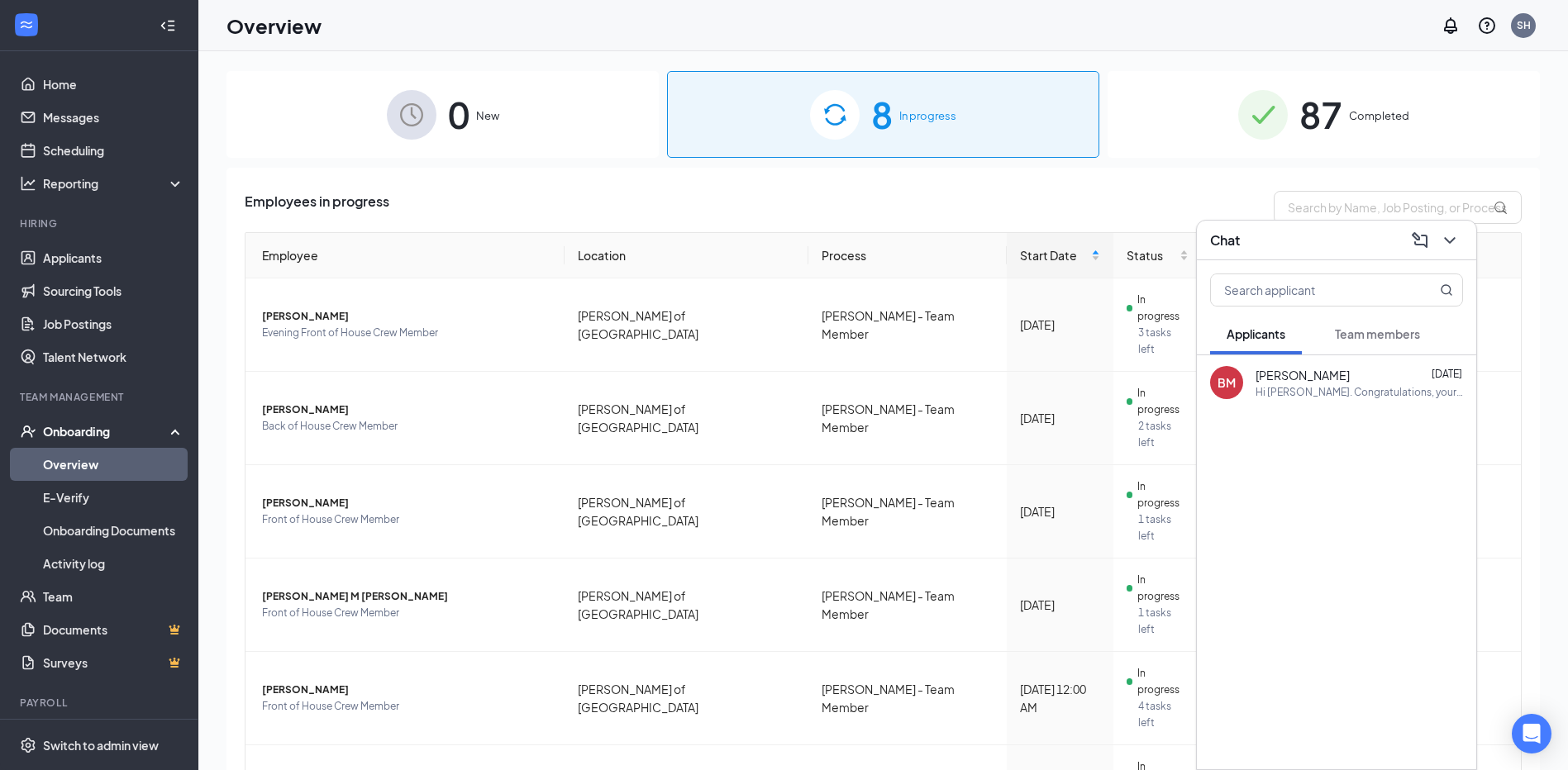
click at [1401, 329] on span "Team members" at bounding box center [1378, 334] width 85 height 15
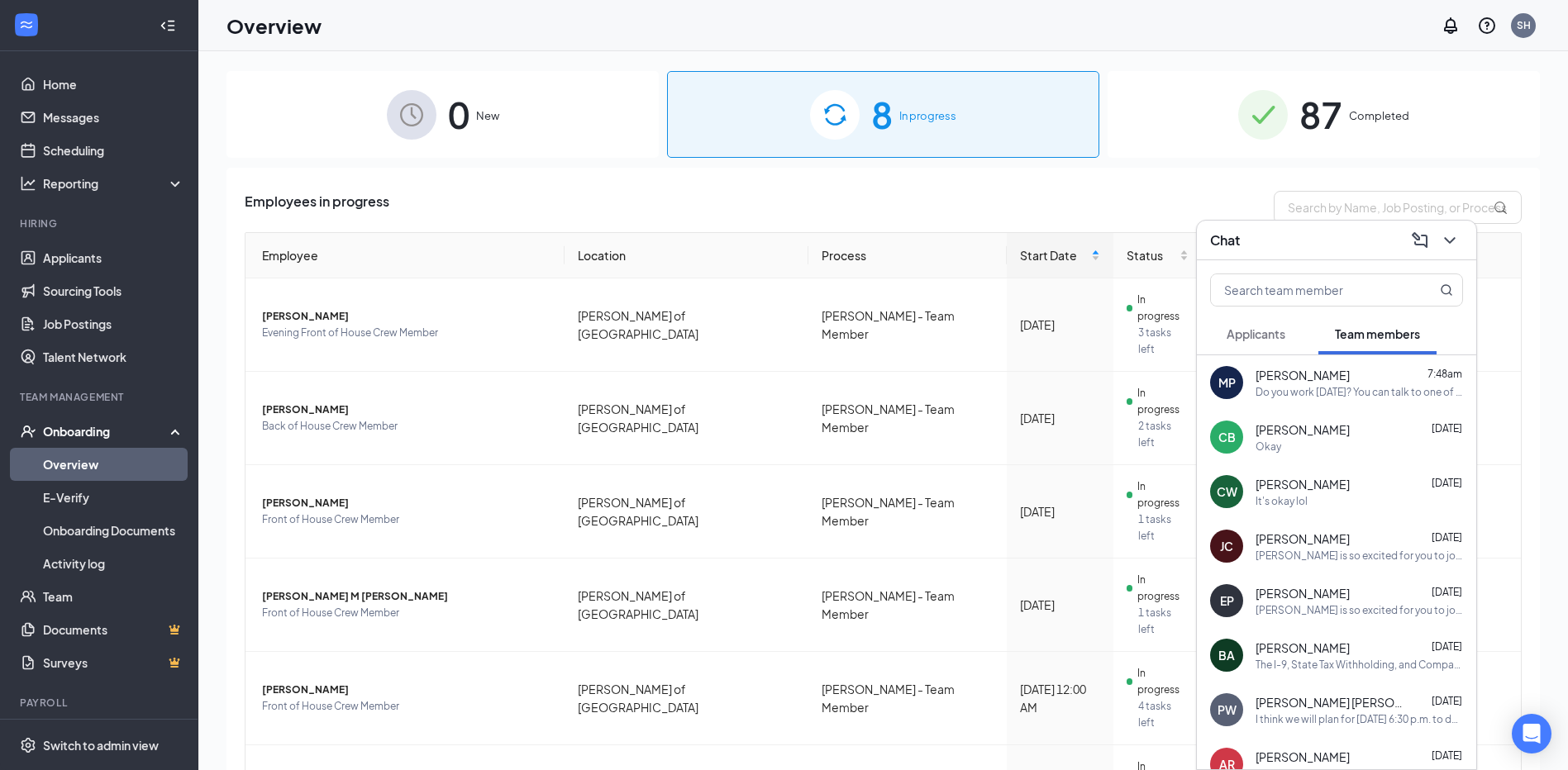
click at [1327, 661] on div "The I-9, State Tax Withholding, and Company Documents still need completed" at bounding box center [1359, 665] width 207 height 14
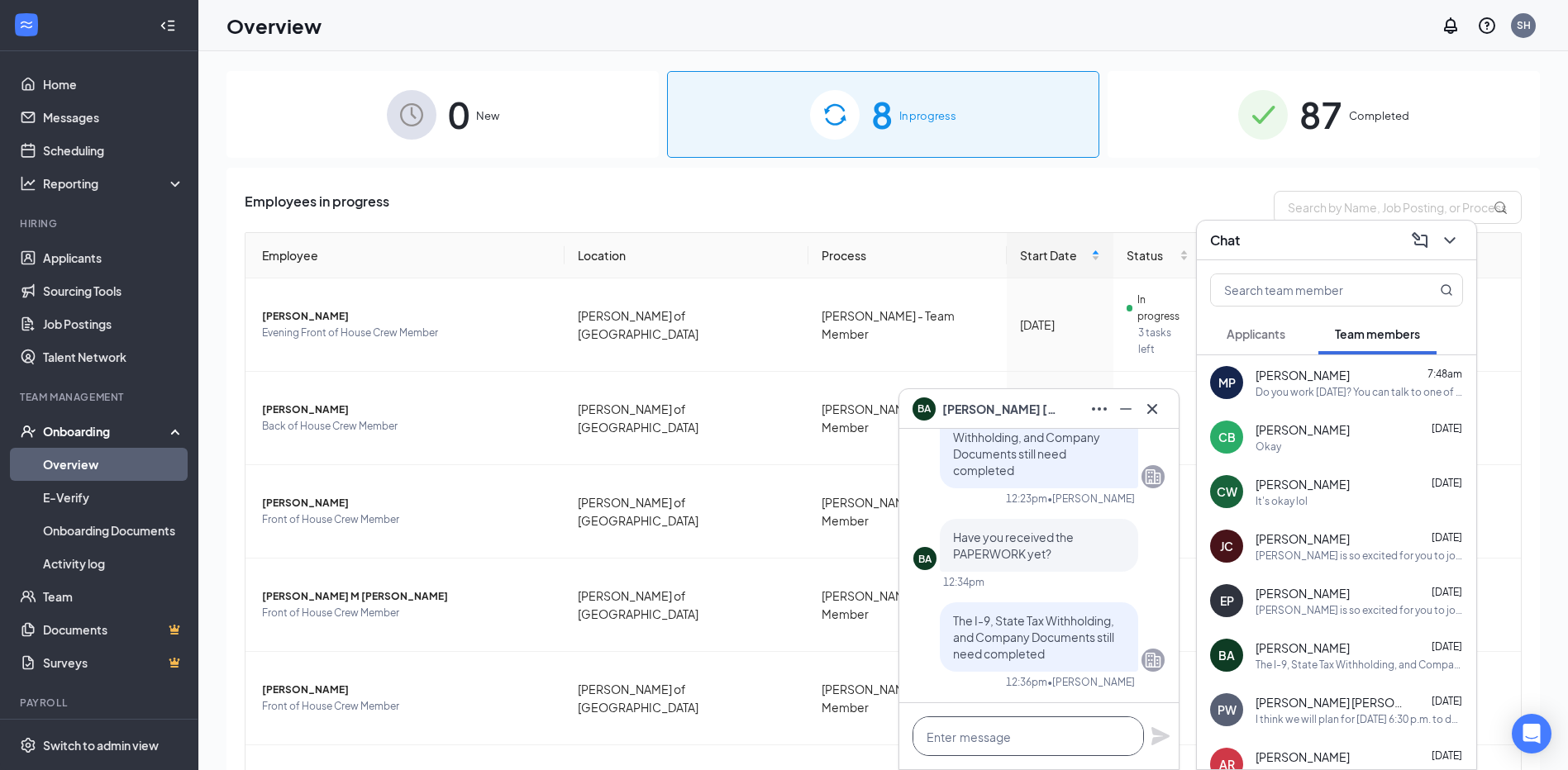
click at [1034, 745] on textarea at bounding box center [1028, 736] width 231 height 39
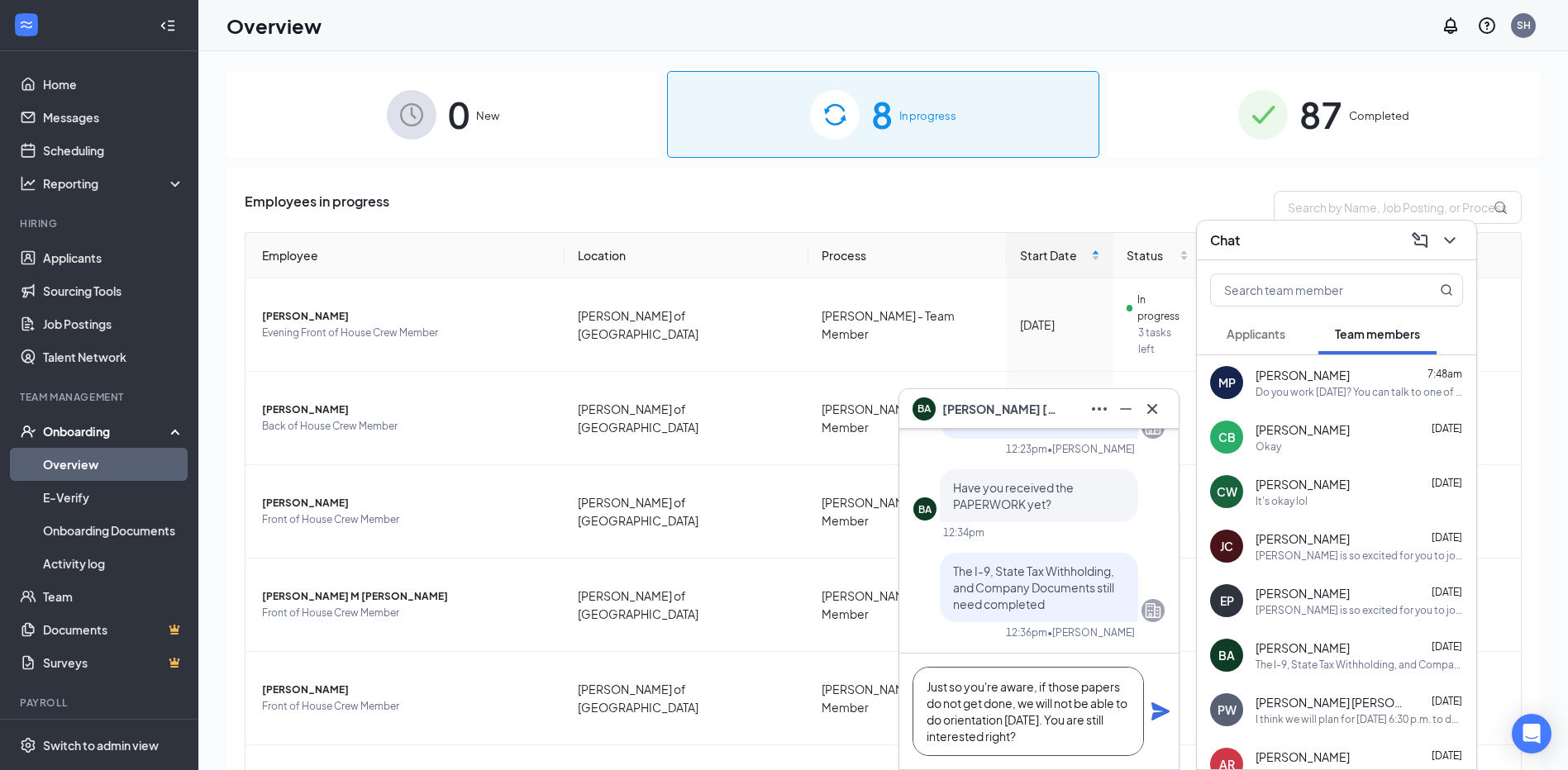
type textarea "Just so you're aware, if those papers do not get done, we will not be able to d…"
click at [1170, 715] on icon "Plane" at bounding box center [1160, 712] width 20 height 20
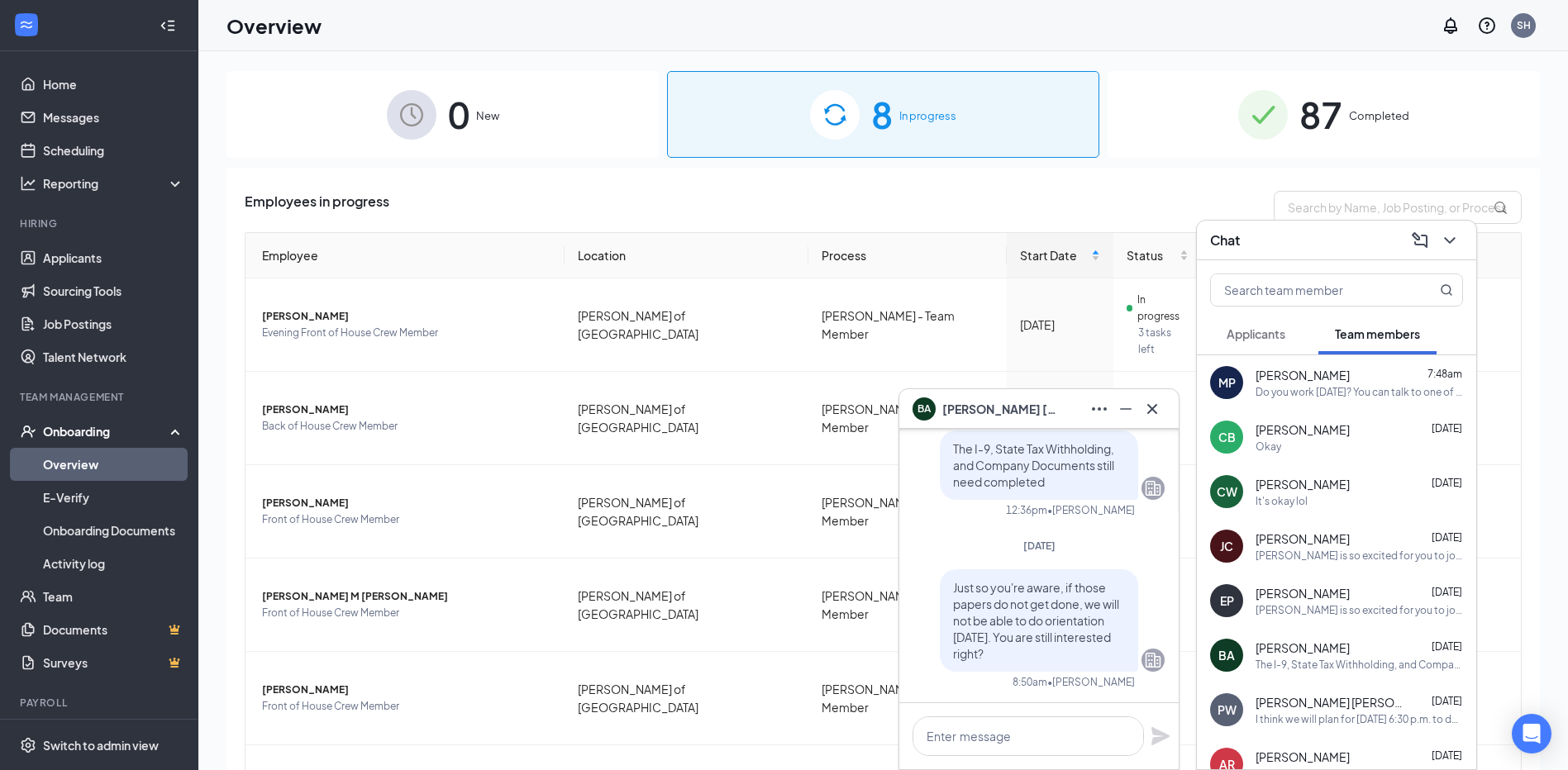
scroll to position [0, 0]
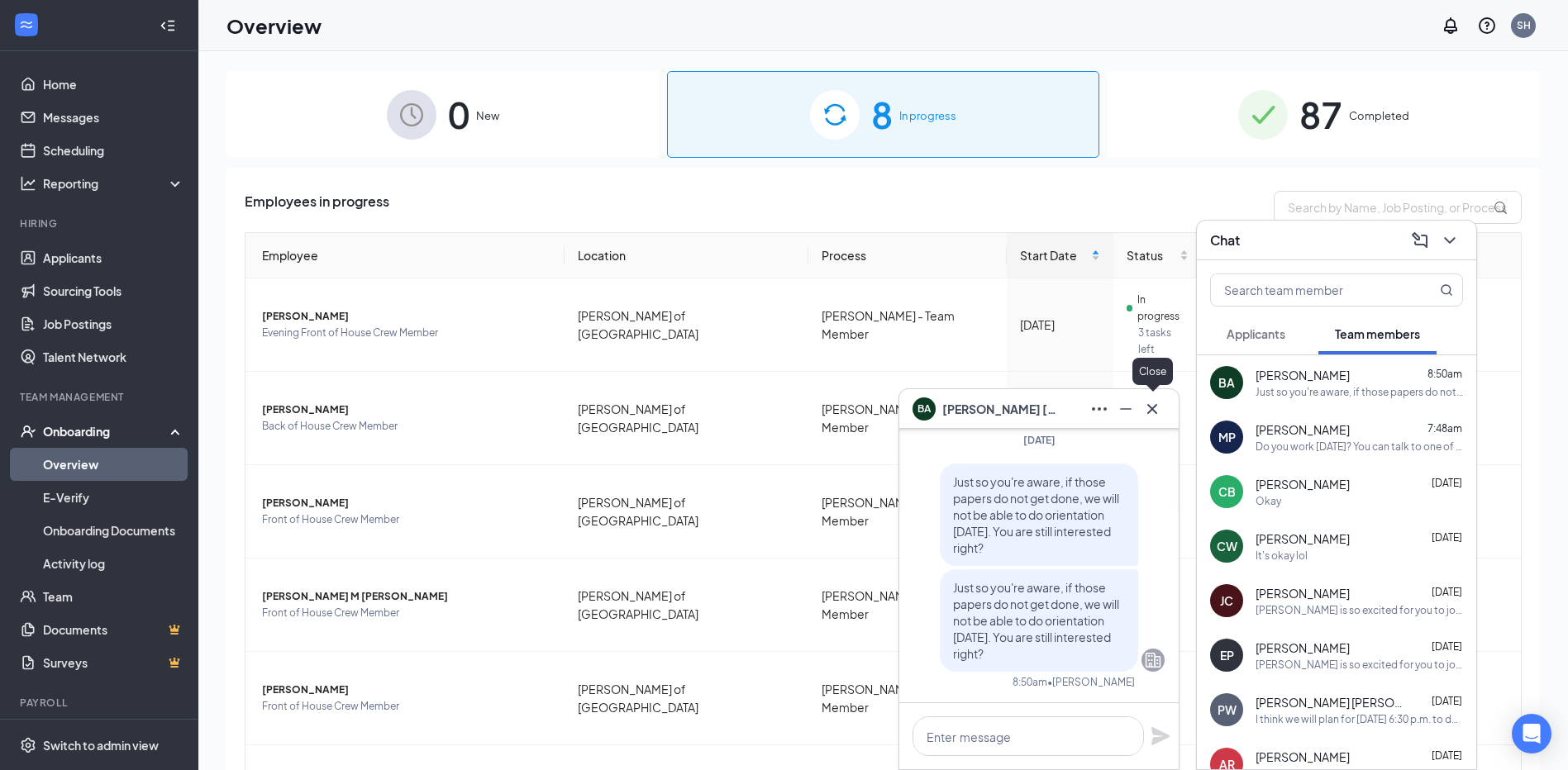
click at [1145, 410] on icon "Cross" at bounding box center [1152, 409] width 20 height 20
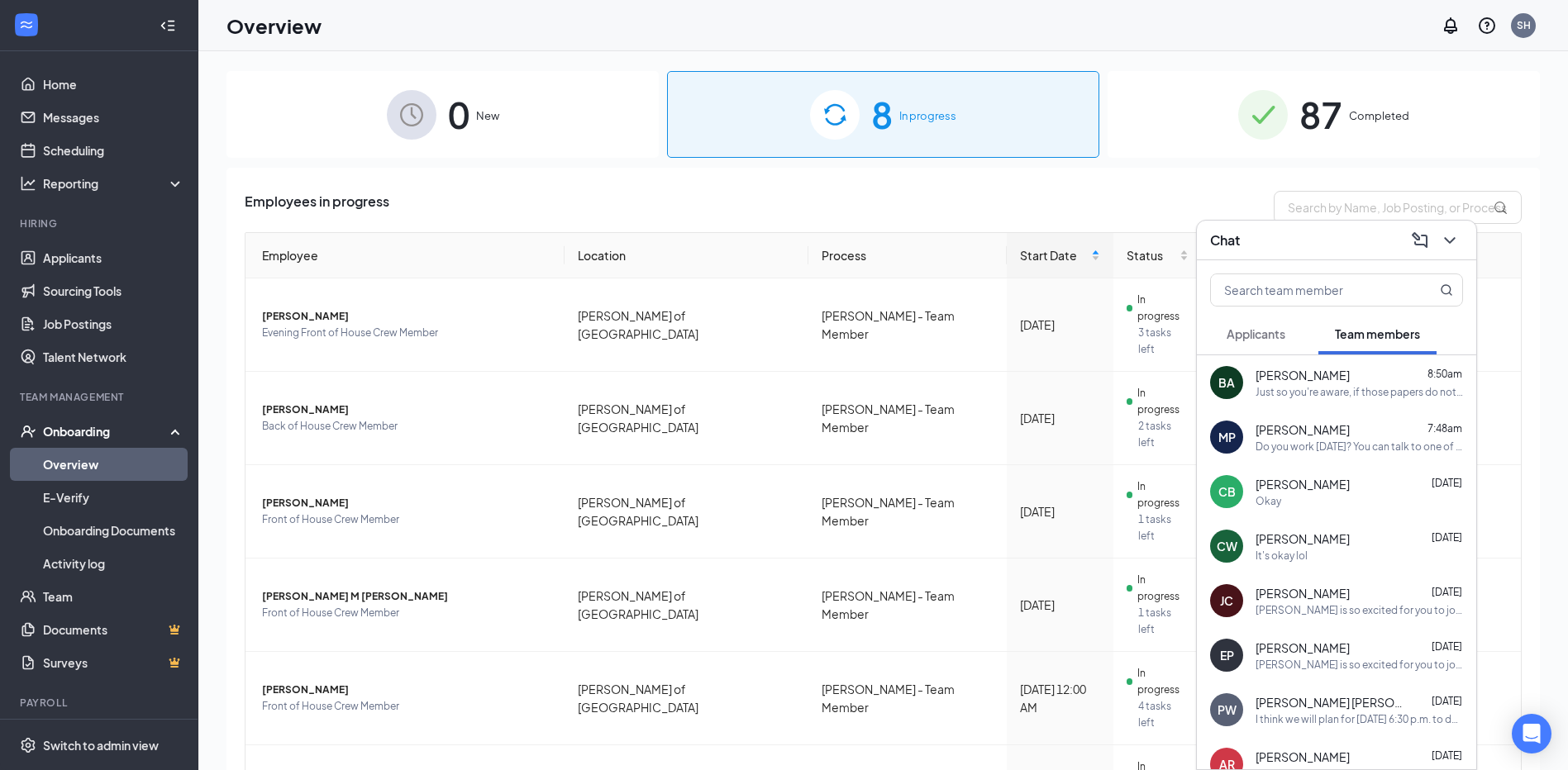
click at [1219, 240] on h3 "Chat" at bounding box center [1225, 241] width 30 height 18
